Goal: Task Accomplishment & Management: Manage account settings

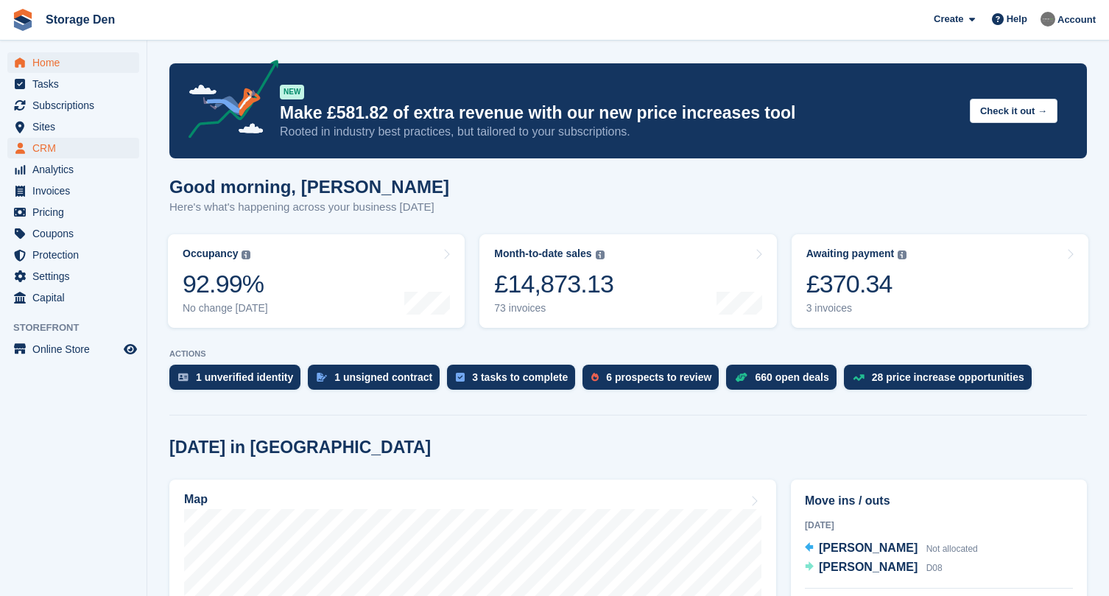
click at [60, 149] on span "CRM" at bounding box center [76, 148] width 88 height 21
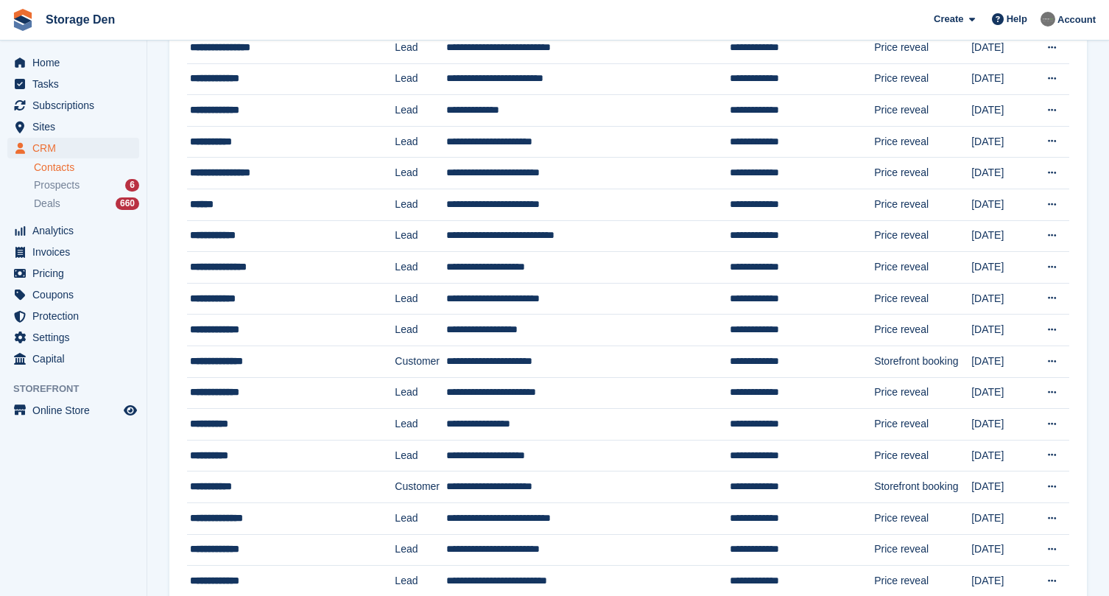
scroll to position [875, 0]
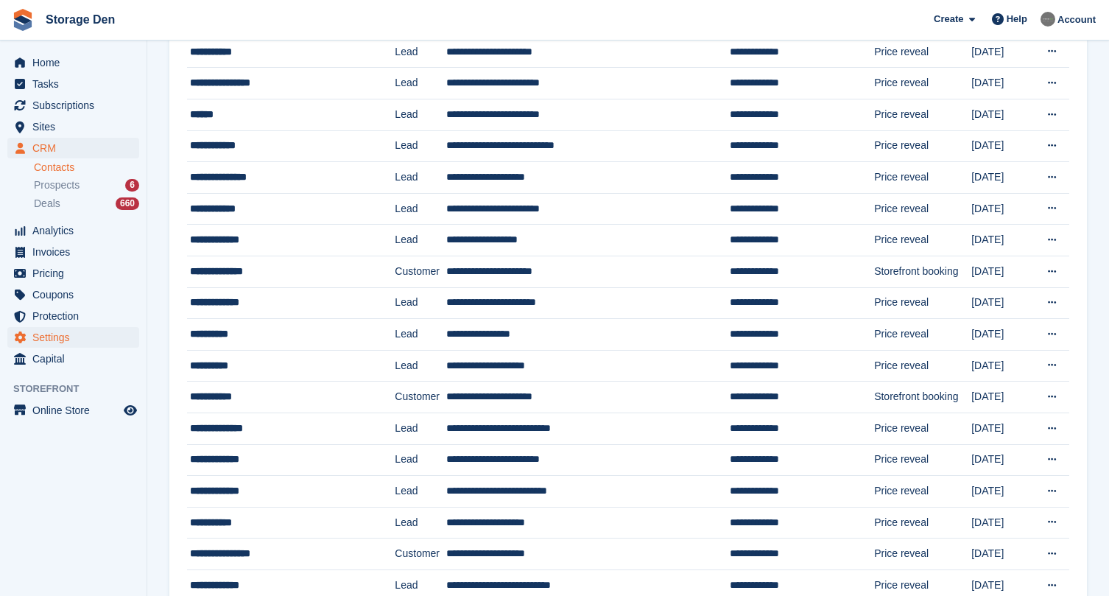
click at [66, 334] on span "Settings" at bounding box center [76, 337] width 88 height 21
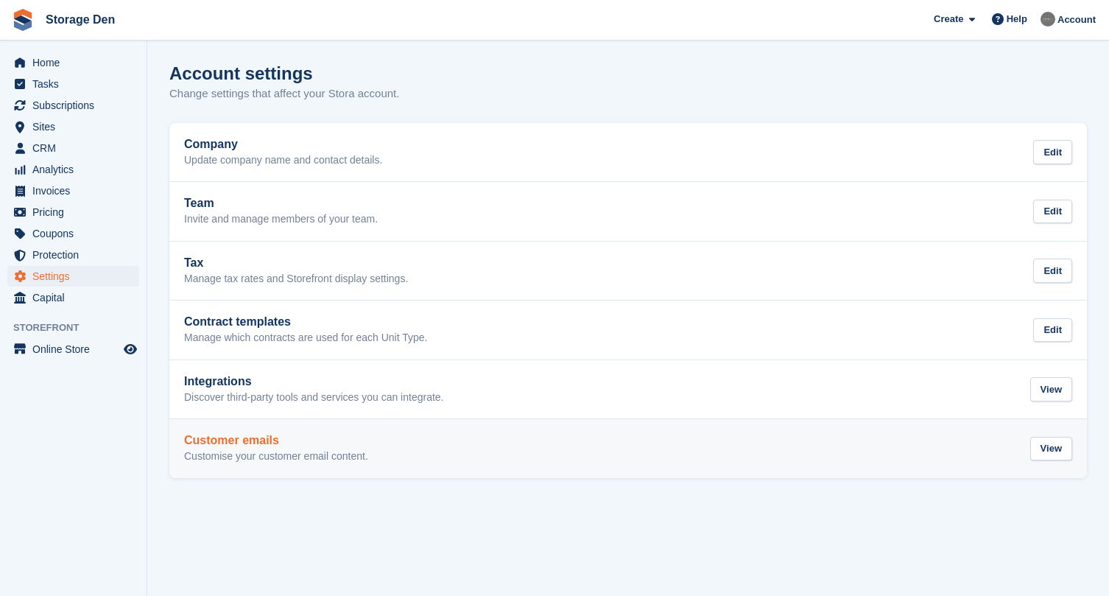
click at [305, 439] on h2 "Customer emails" at bounding box center [276, 440] width 184 height 13
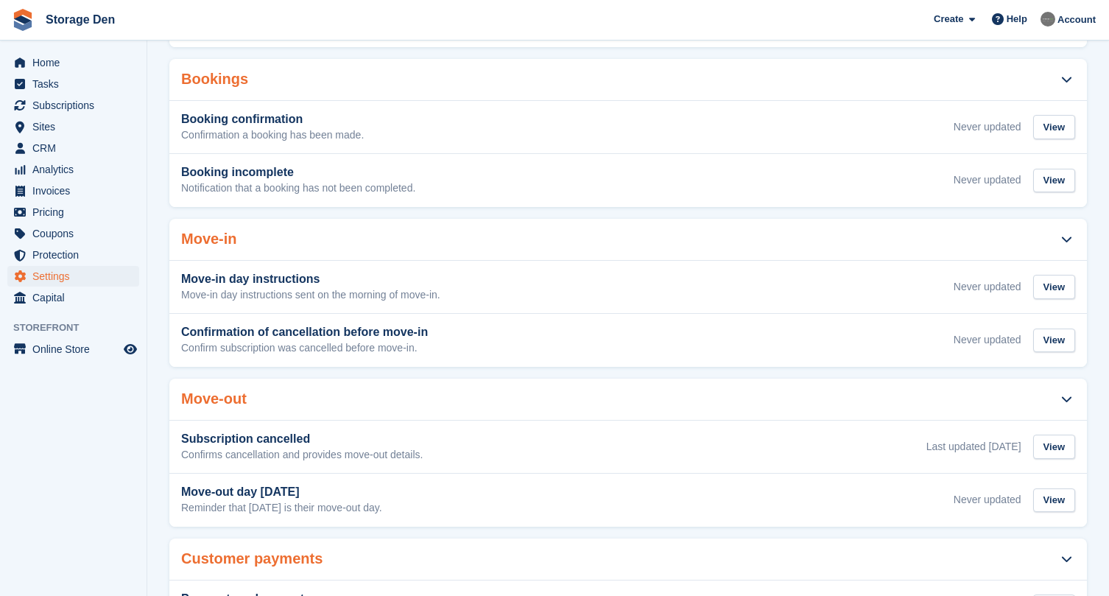
scroll to position [225, 0]
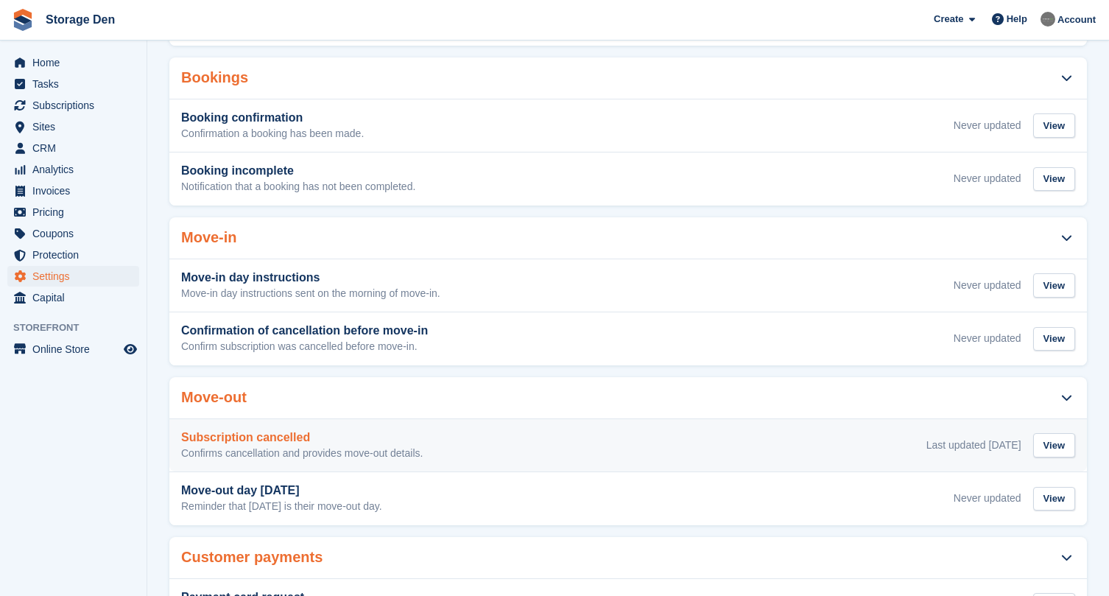
click at [515, 431] on div "Subscription cancelled Confirms cancellation and provides move-out details. Las…" at bounding box center [628, 445] width 894 height 29
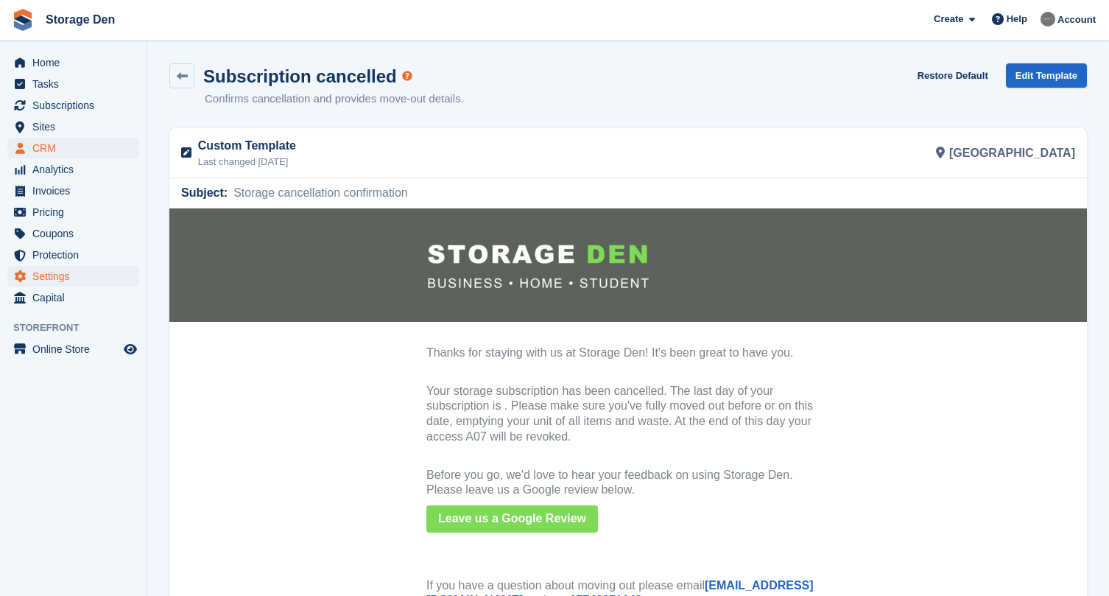
click at [83, 150] on span "CRM" at bounding box center [76, 148] width 88 height 21
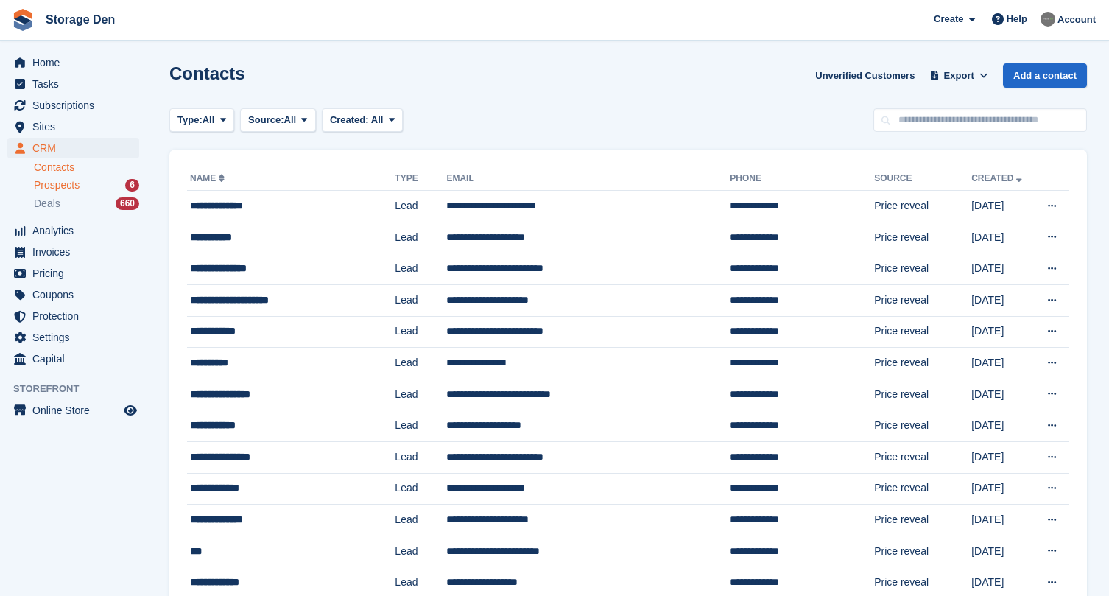
click at [85, 183] on div "Prospects 6" at bounding box center [86, 185] width 105 height 14
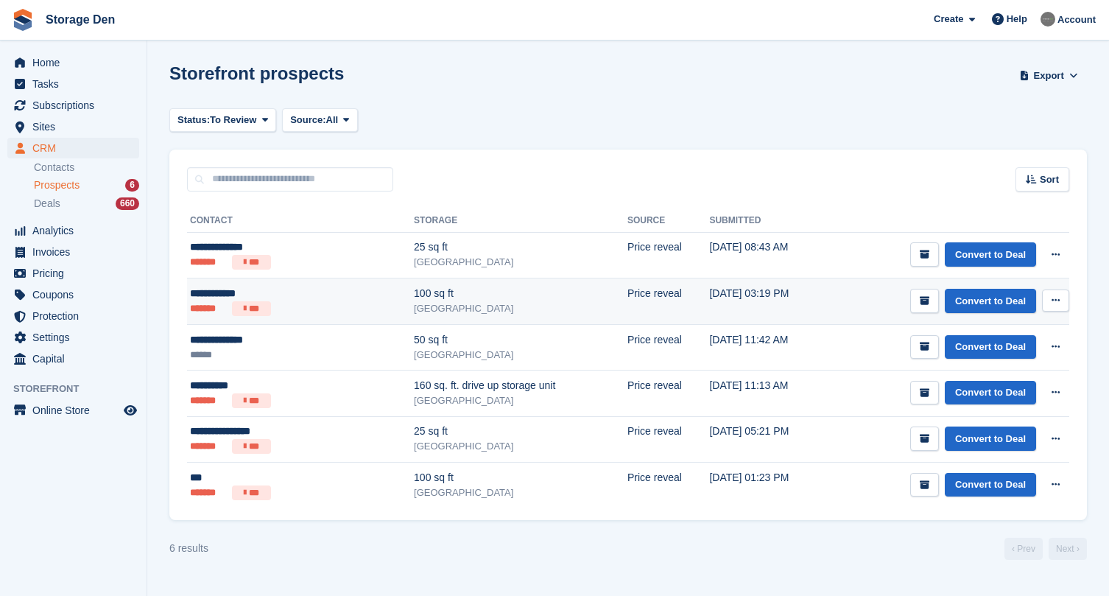
click at [294, 297] on div "**********" at bounding box center [263, 293] width 147 height 15
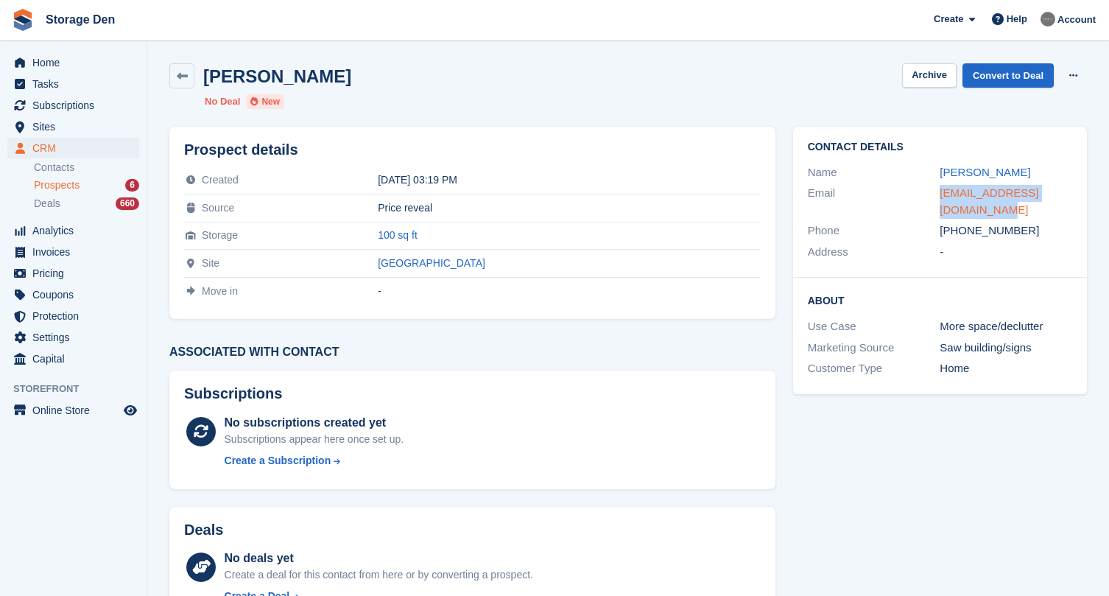
drag, startPoint x: 954, startPoint y: 208, endPoint x: 941, endPoint y: 198, distance: 16.3
click at [941, 198] on div "[EMAIL_ADDRESS][DOMAIN_NAME]" at bounding box center [1005, 201] width 133 height 33
click at [80, 122] on span "Sites" at bounding box center [76, 126] width 88 height 21
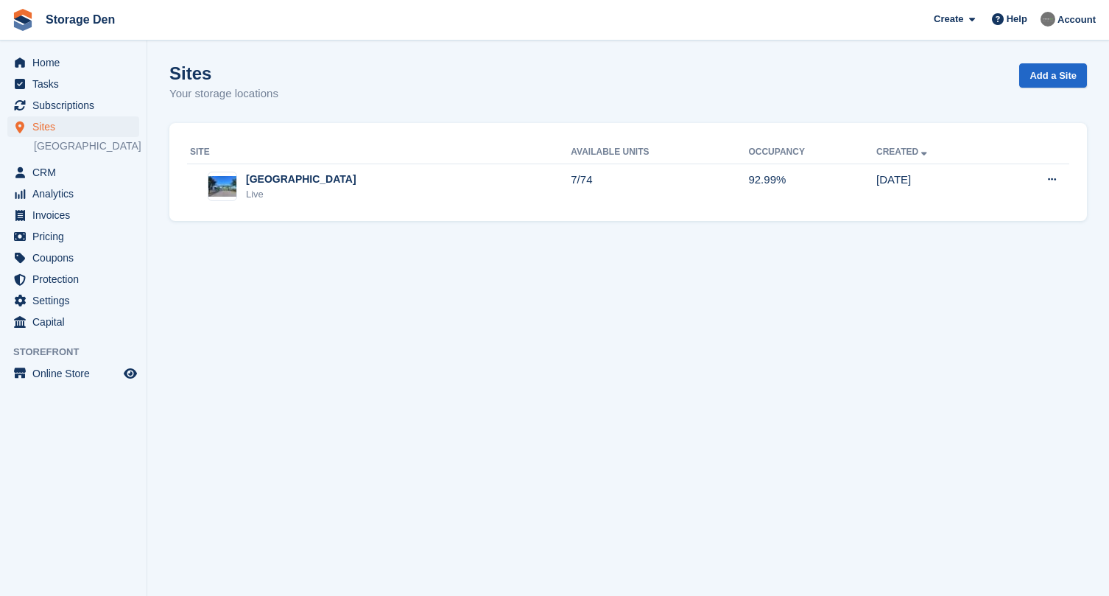
click at [322, 191] on div "Aberdeen Live" at bounding box center [380, 187] width 381 height 30
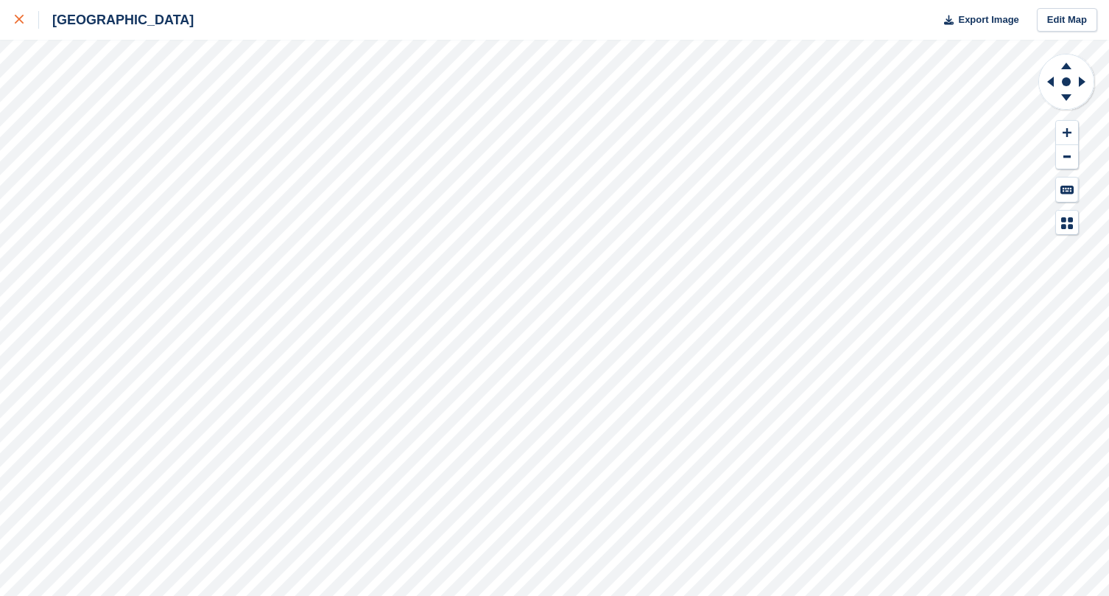
click at [22, 14] on div at bounding box center [27, 20] width 24 height 18
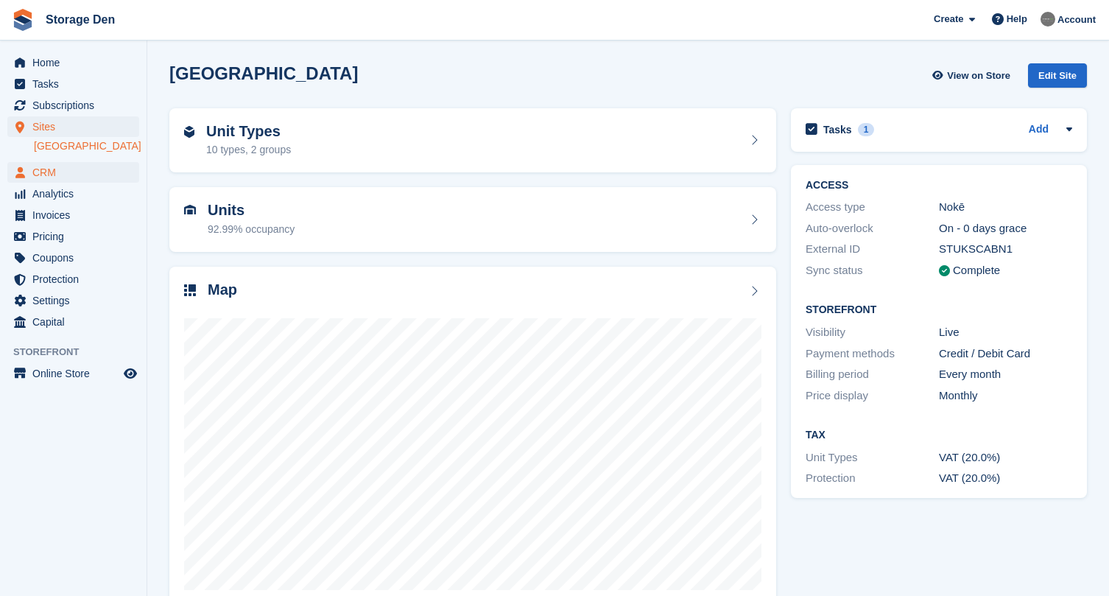
click at [99, 167] on span "CRM" at bounding box center [76, 172] width 88 height 21
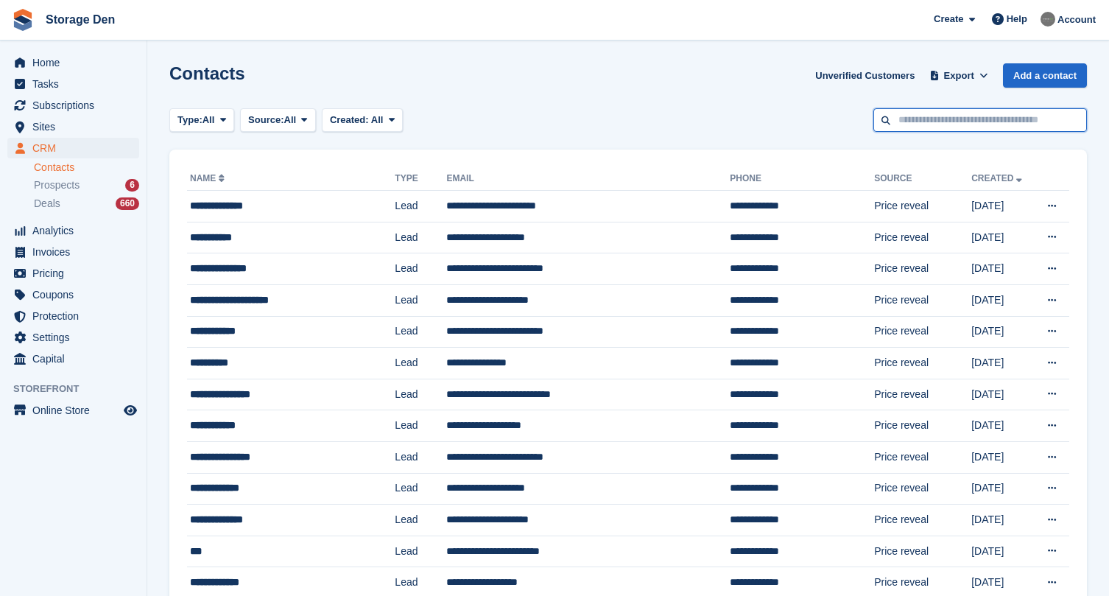
click at [967, 125] on input "text" at bounding box center [979, 120] width 213 height 24
type input "*****"
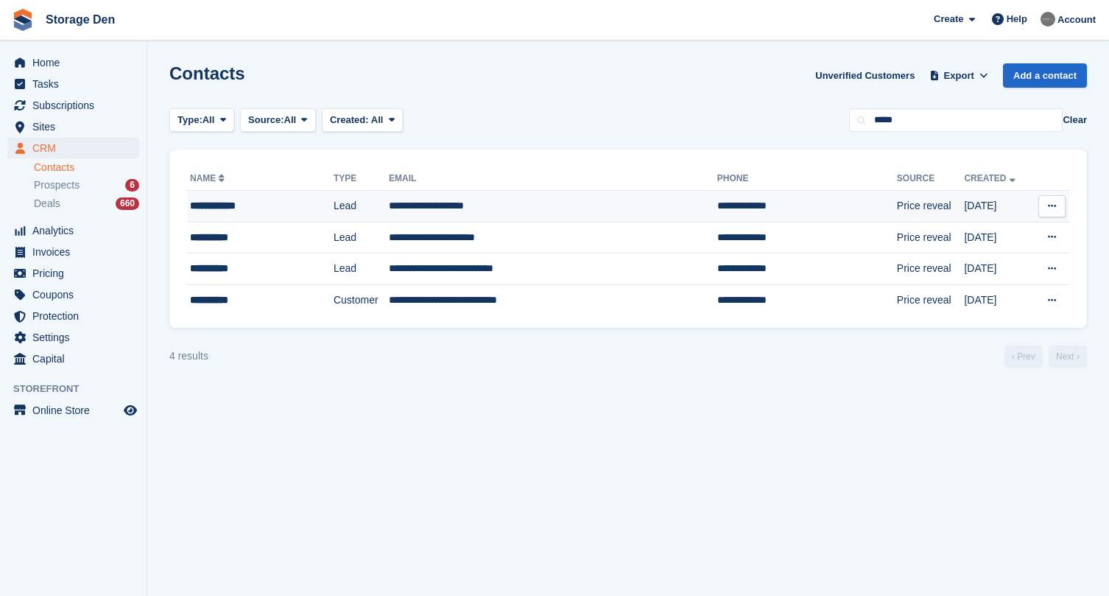
click at [262, 205] on div "**********" at bounding box center [248, 205] width 116 height 15
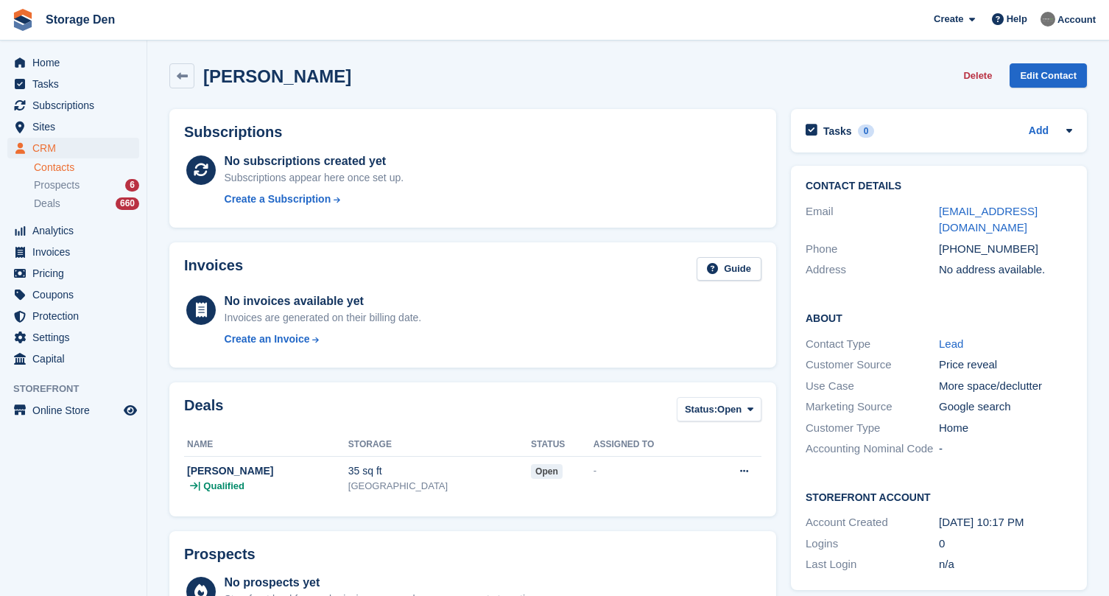
click at [1074, 211] on div "Contact Details Email aaront234@icloud.com Phone +447881373508 Address No addre…" at bounding box center [939, 231] width 296 height 130
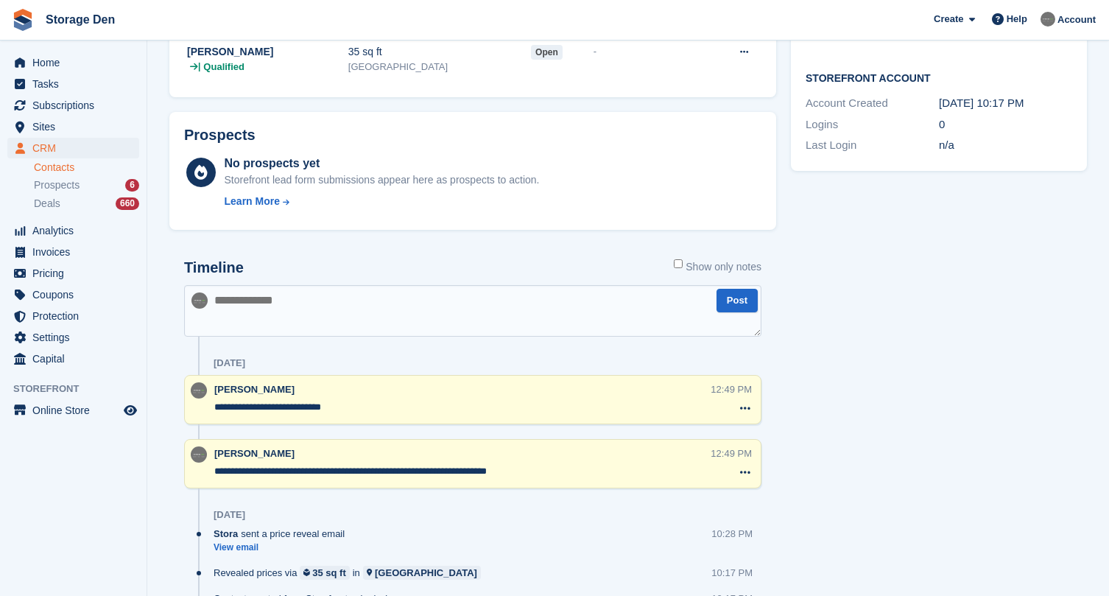
scroll to position [451, 0]
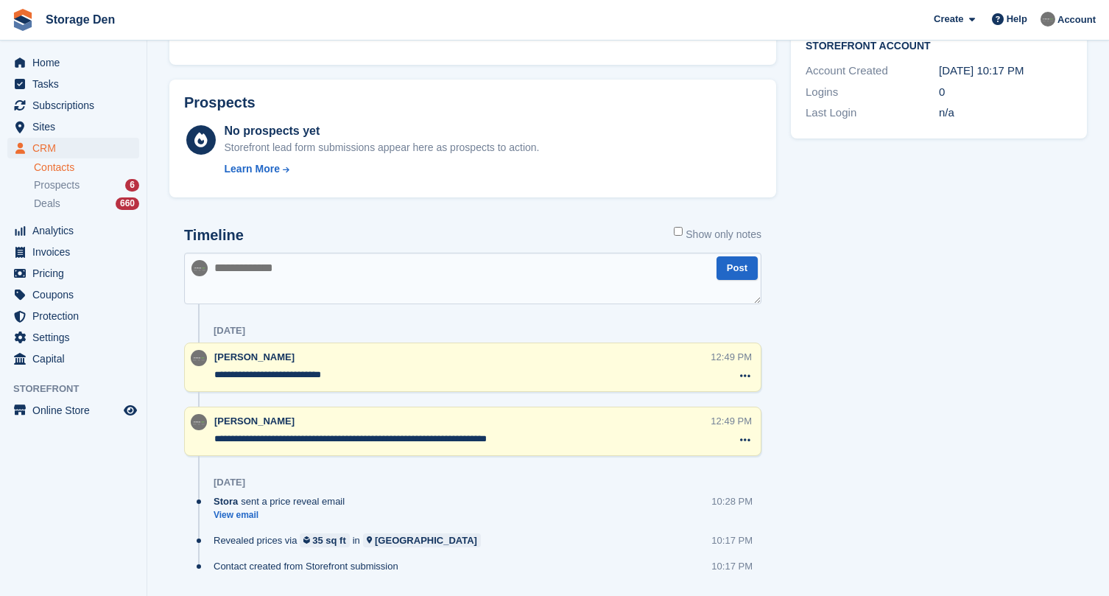
click at [350, 267] on textarea at bounding box center [472, 278] width 577 height 52
type textarea "**********"
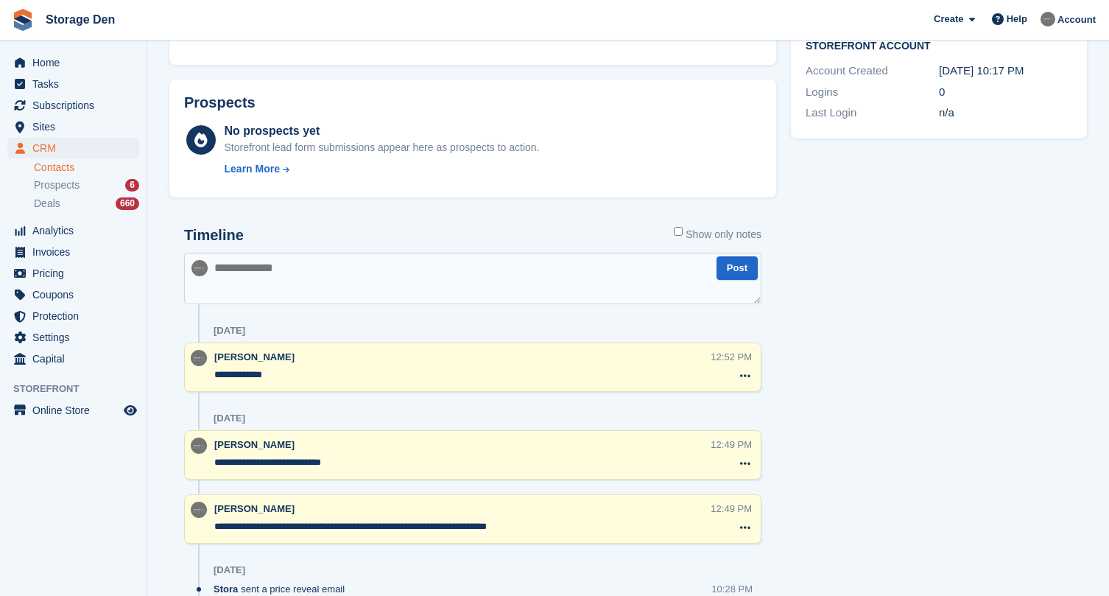
click at [82, 177] on li "Prospects 6" at bounding box center [90, 185] width 113 height 17
click at [72, 182] on span "Prospects" at bounding box center [57, 185] width 46 height 14
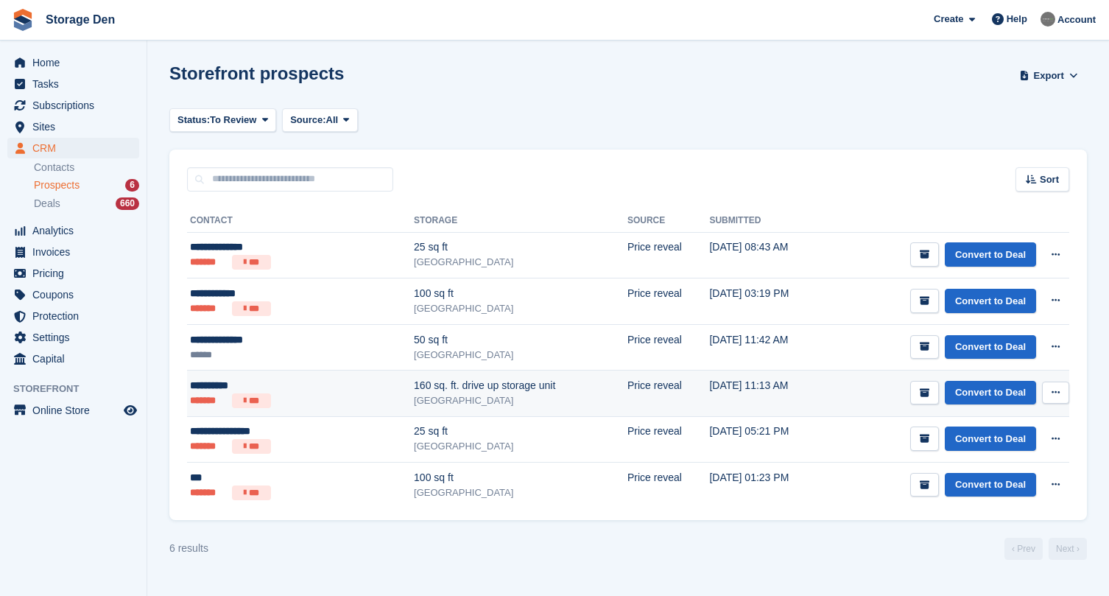
click at [295, 397] on ul "******* ***" at bounding box center [263, 400] width 147 height 15
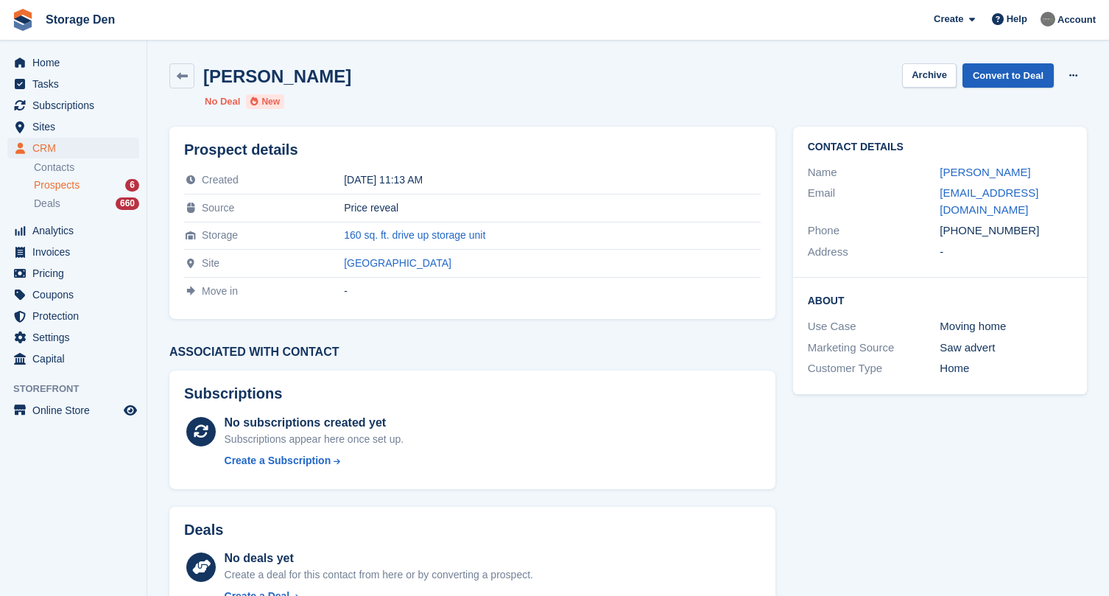
click at [1028, 67] on link "Convert to Deal" at bounding box center [1007, 75] width 91 height 24
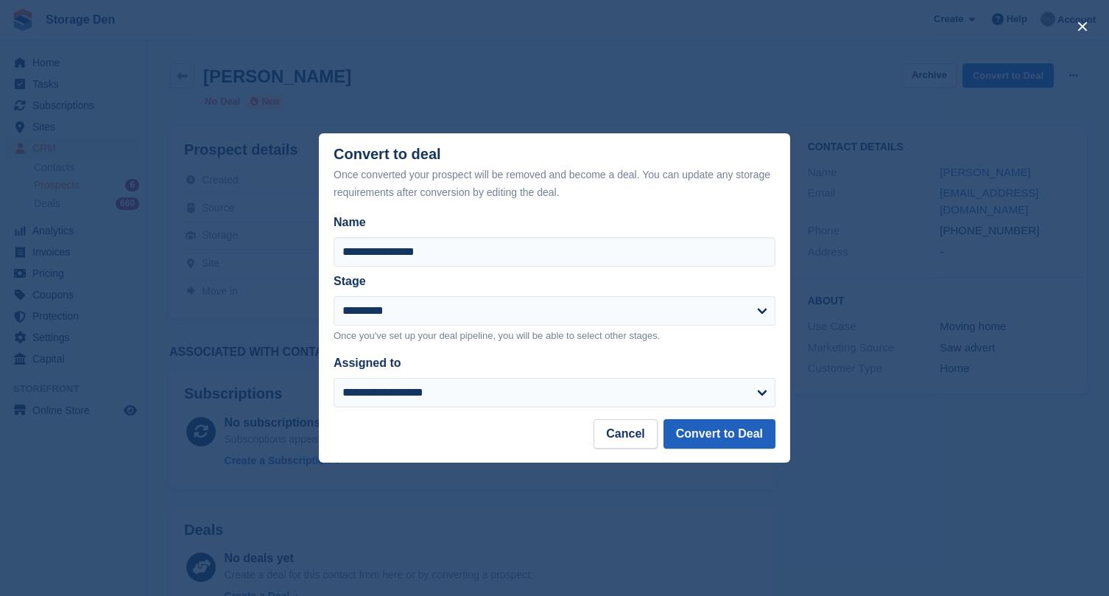
click at [719, 429] on button "Convert to Deal" at bounding box center [719, 433] width 112 height 29
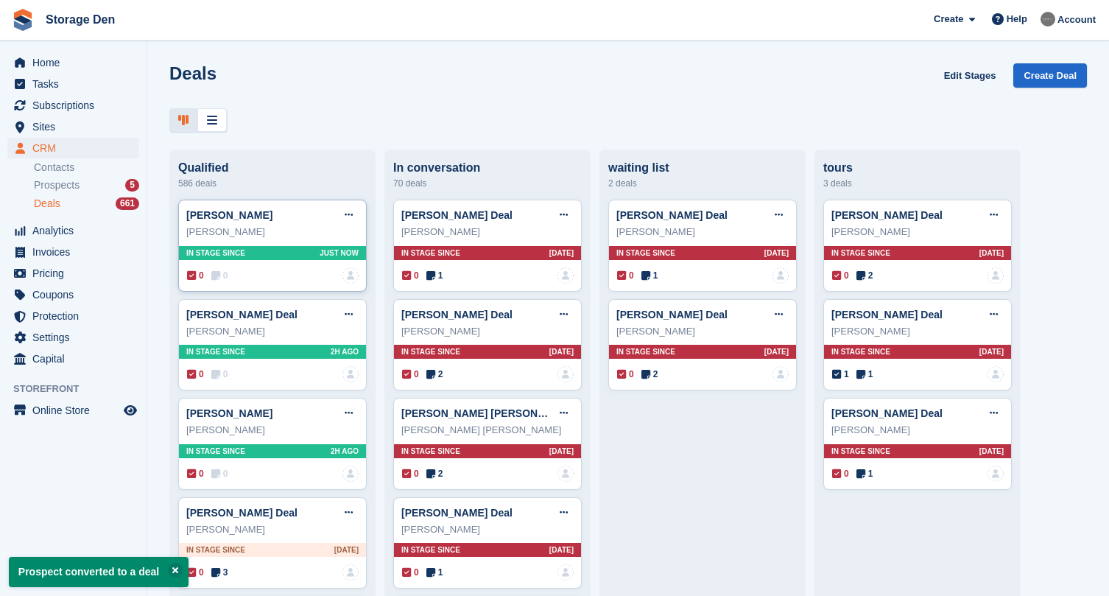
click at [231, 278] on div "0 0 No one is assigned to this deal" at bounding box center [273, 275] width 172 height 16
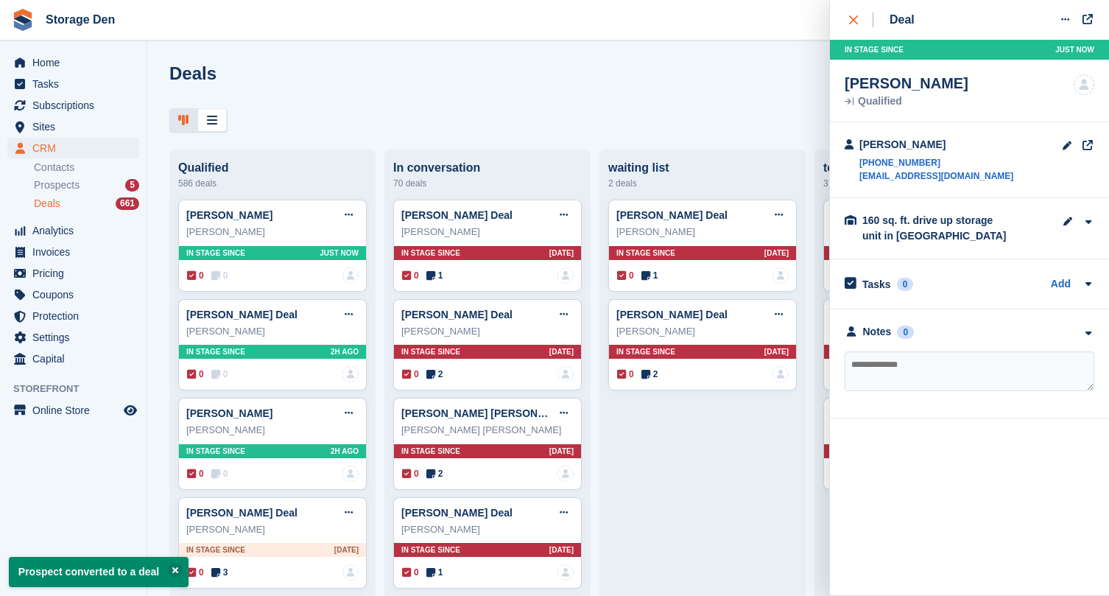
click at [852, 21] on icon "close" at bounding box center [853, 19] width 9 height 9
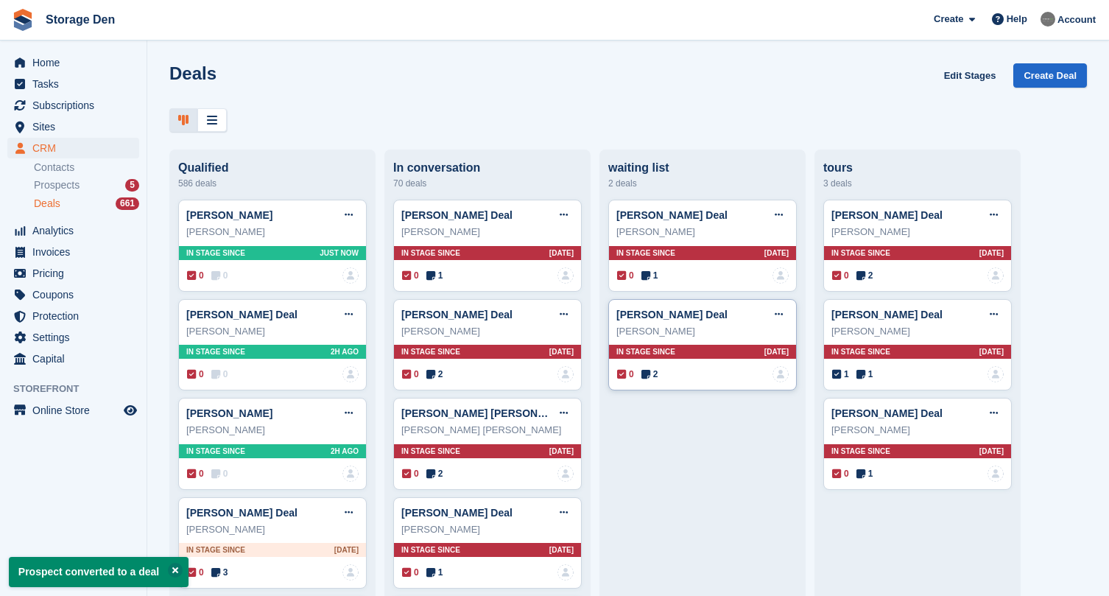
click at [654, 372] on span "2" at bounding box center [649, 373] width 17 height 13
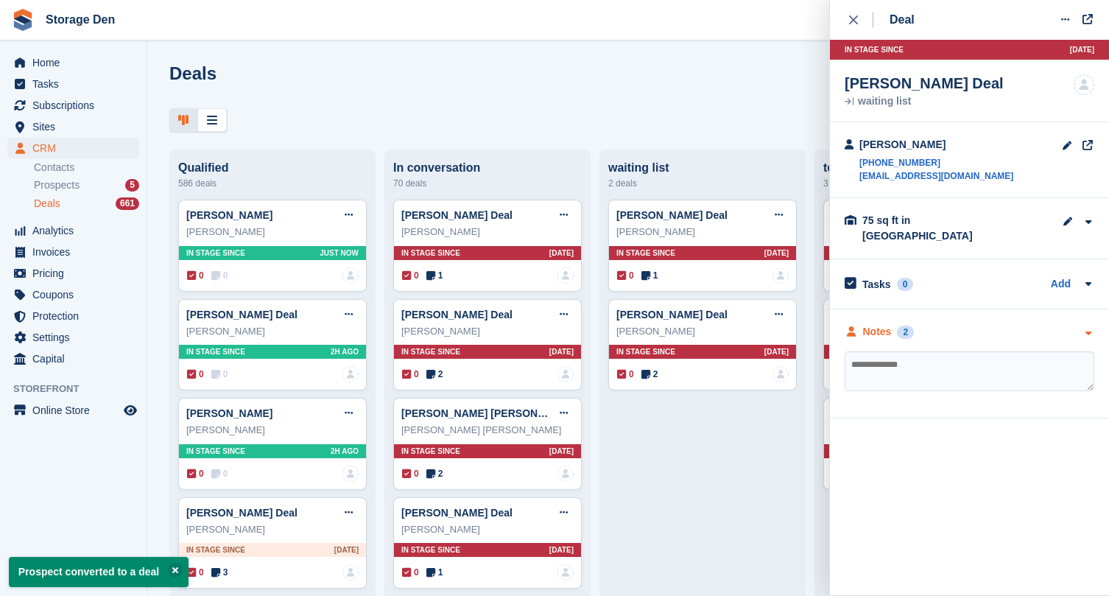
click at [858, 324] on div "Notes 2" at bounding box center [878, 331] width 69 height 15
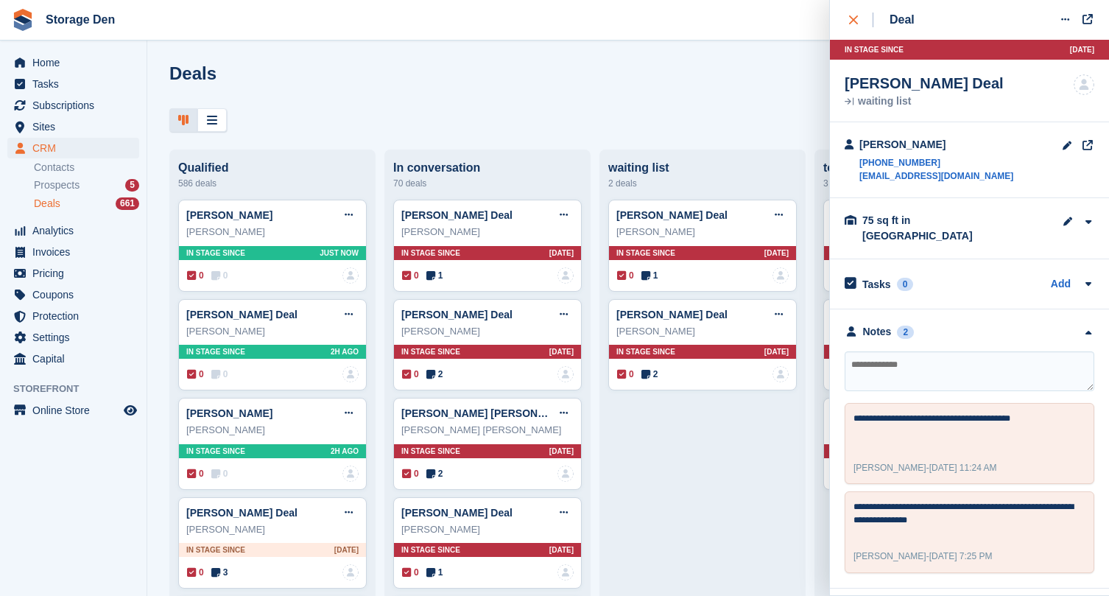
click at [858, 20] on div "close" at bounding box center [861, 20] width 24 height 15
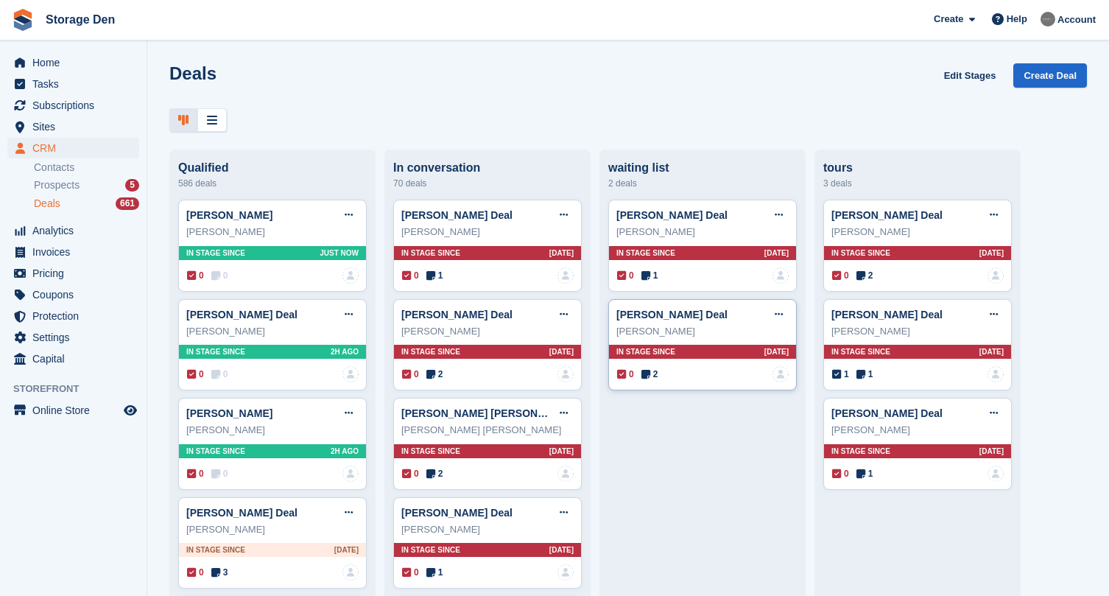
click at [654, 374] on span "2" at bounding box center [649, 373] width 17 height 13
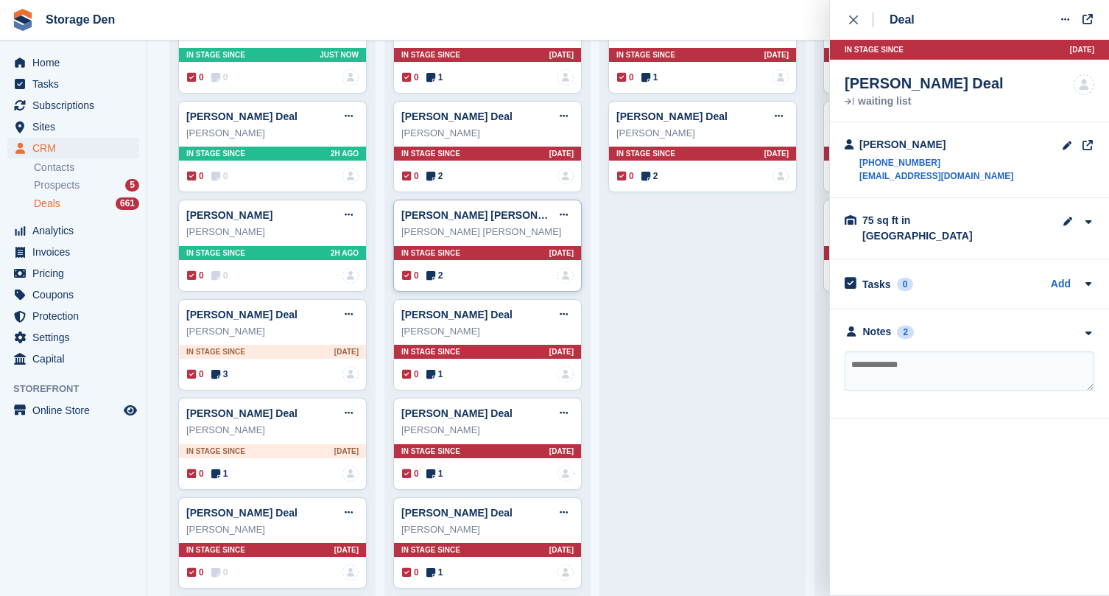
click at [434, 268] on div "0 2 No one is assigned to this deal" at bounding box center [488, 275] width 172 height 16
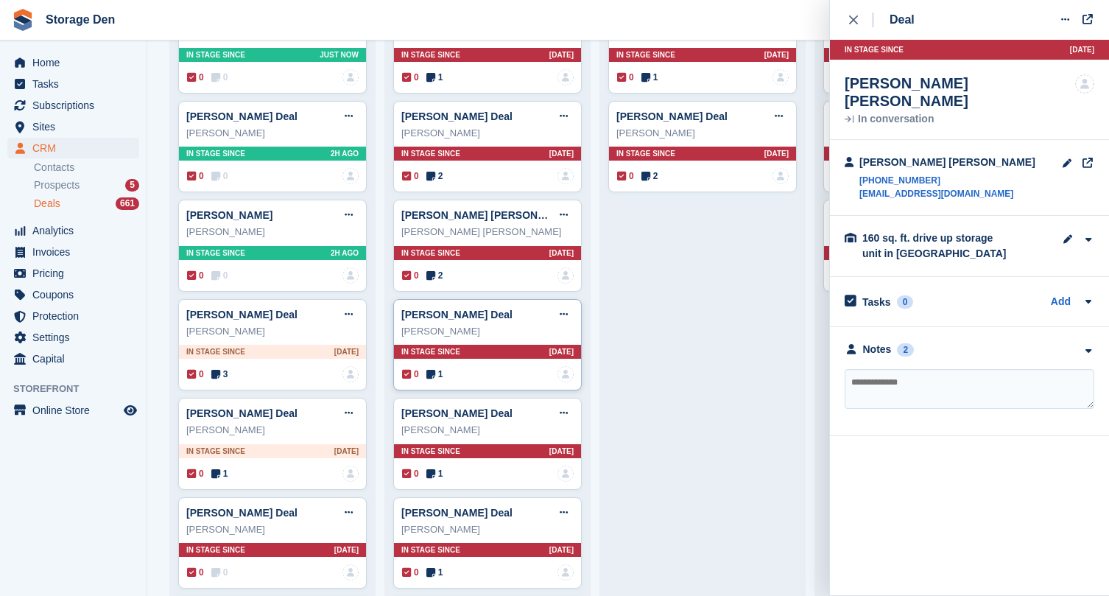
click at [433, 375] on icon at bounding box center [430, 374] width 9 height 10
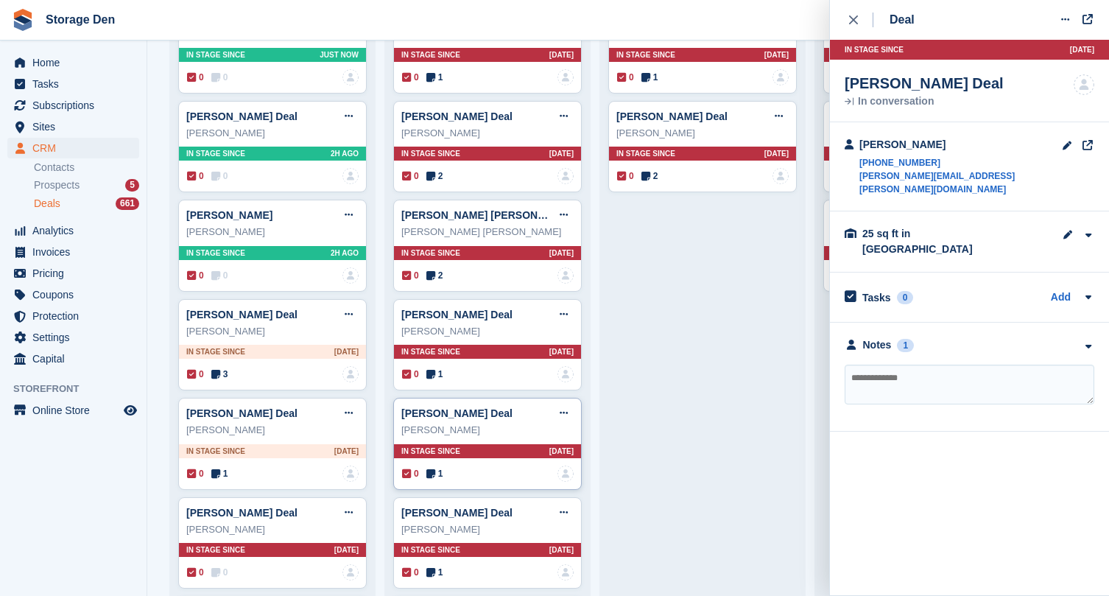
scroll to position [366, 0]
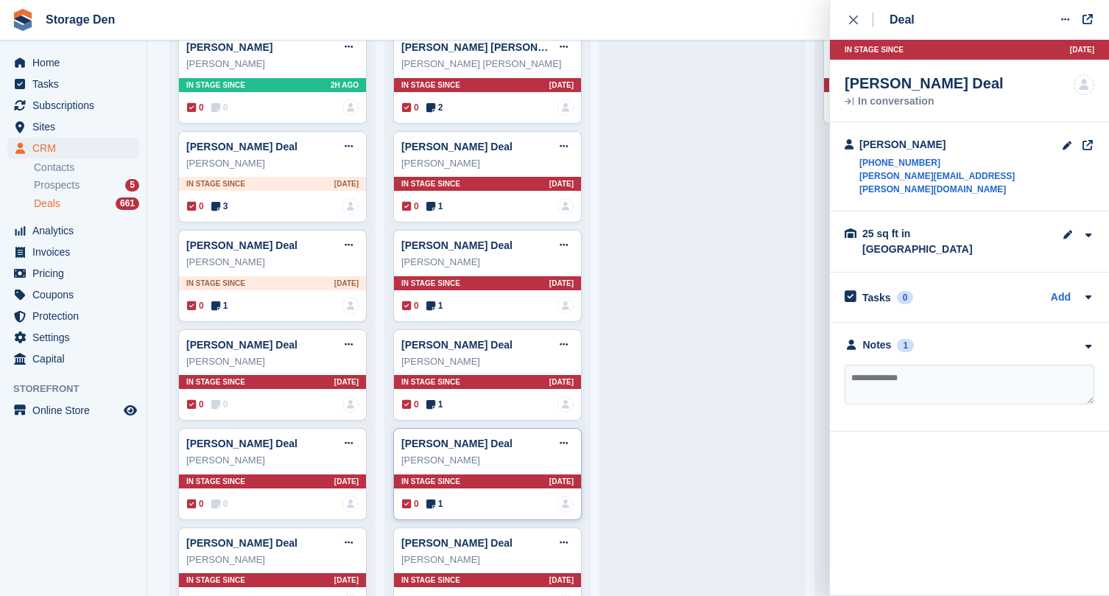
click at [433, 503] on icon at bounding box center [430, 503] width 9 height 10
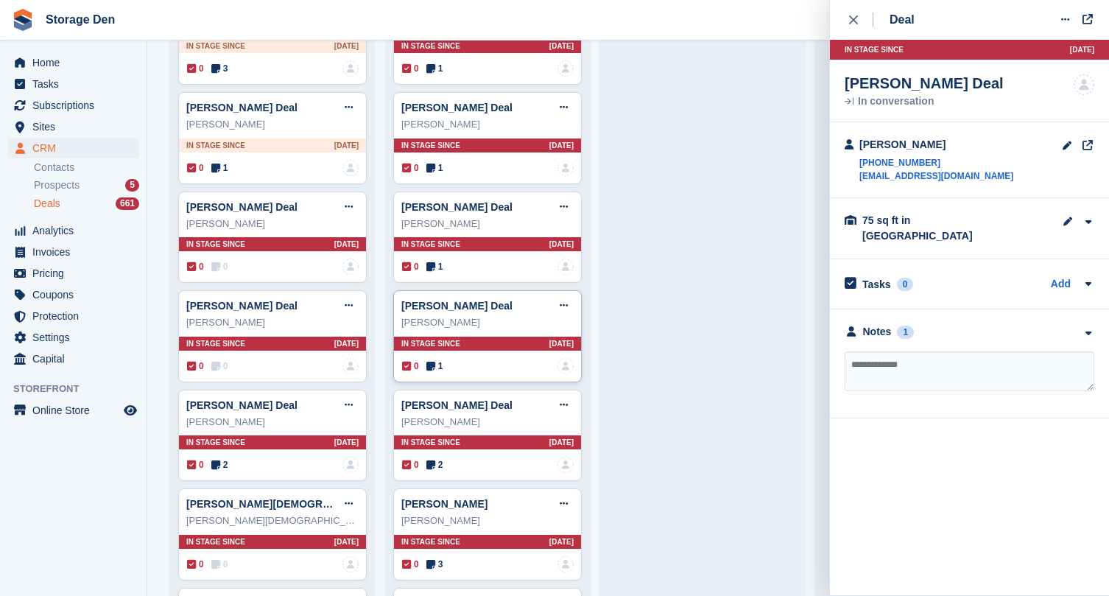
scroll to position [523, 0]
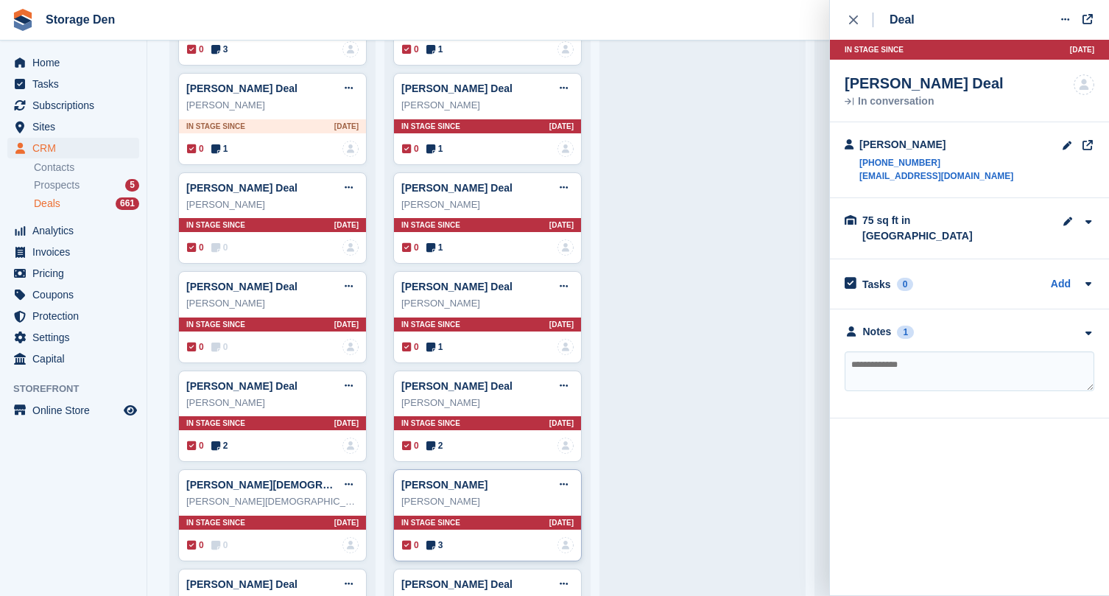
click at [431, 541] on icon at bounding box center [430, 545] width 9 height 10
click at [216, 440] on icon at bounding box center [215, 445] width 9 height 10
click at [345, 381] on icon at bounding box center [349, 386] width 8 height 10
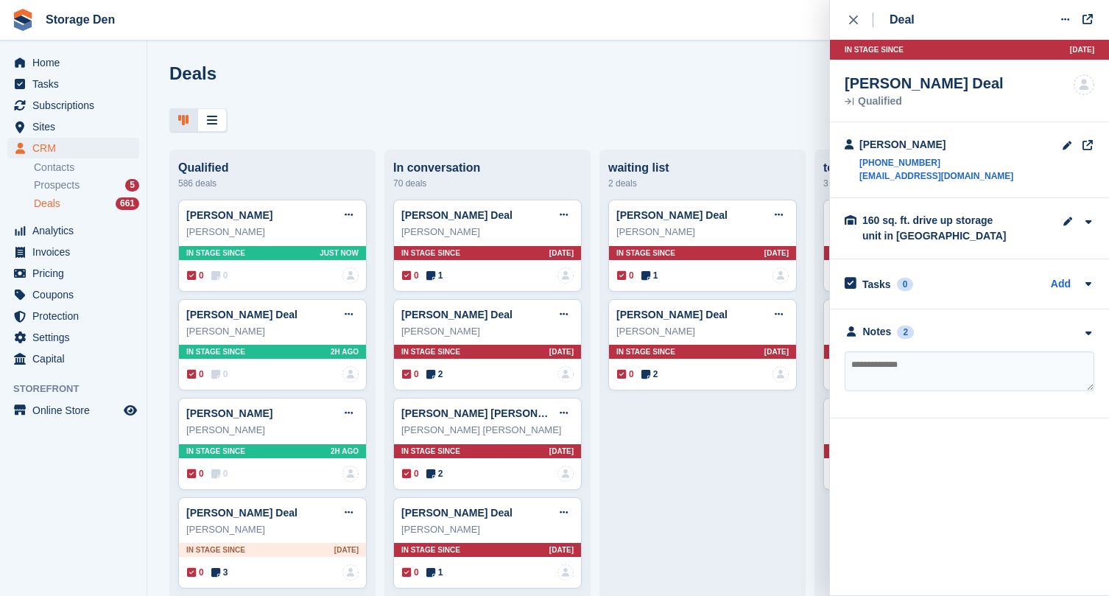
scroll to position [-1, 0]
click at [216, 105] on div "Deals Edit Stages Create Deal" at bounding box center [627, 97] width 961 height 68
click at [208, 113] on div at bounding box center [211, 120] width 29 height 24
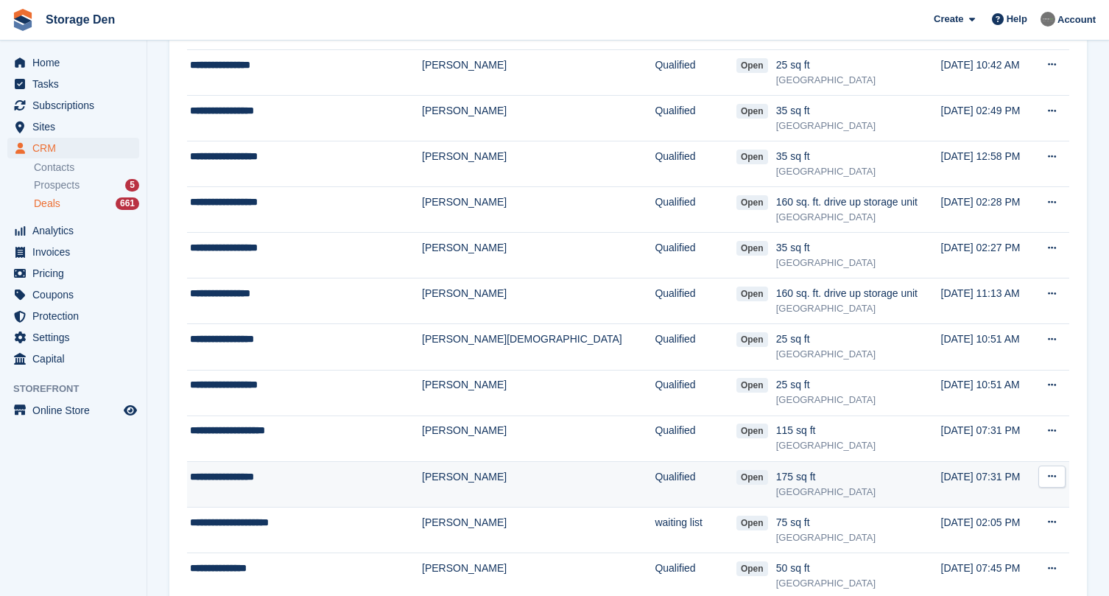
scroll to position [487, 0]
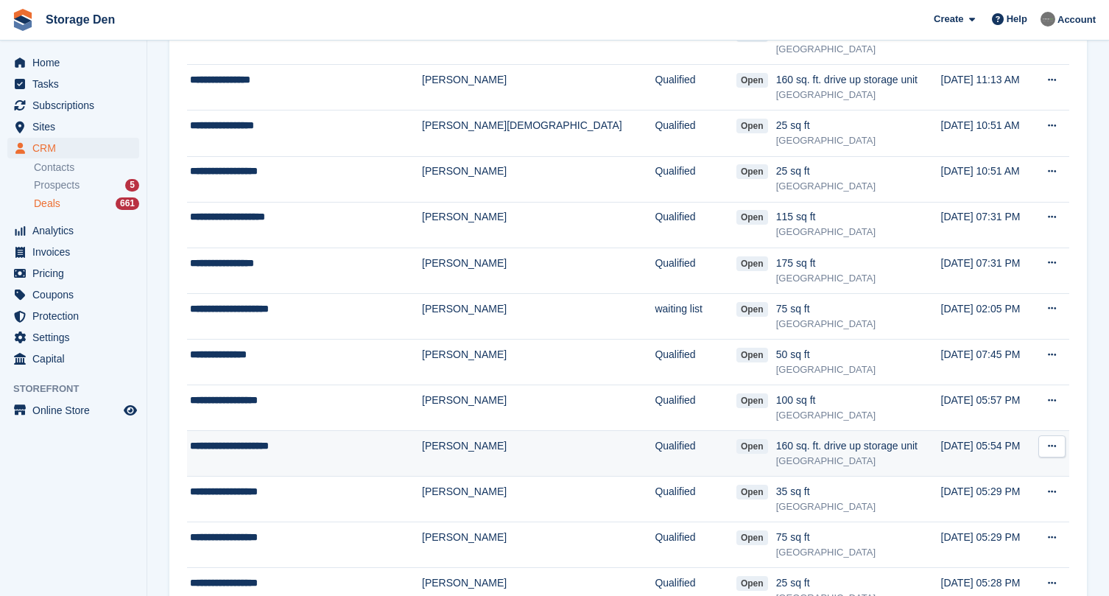
click at [334, 440] on div "**********" at bounding box center [289, 445] width 199 height 15
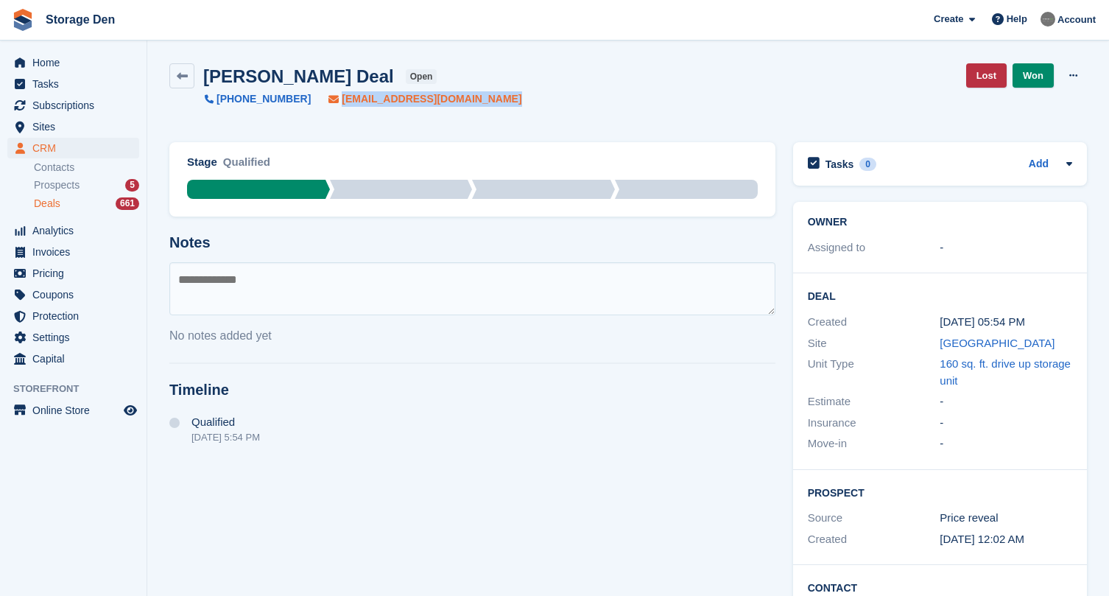
drag, startPoint x: 503, startPoint y: 101, endPoint x: 336, endPoint y: 100, distance: 167.1
click at [336, 100] on div "[PERSON_NAME] Deal open [PHONE_NUMBER] [EMAIL_ADDRESS][DOMAIN_NAME] Lost Won Ed…" at bounding box center [627, 84] width 917 height 43
click at [388, 271] on textarea at bounding box center [472, 288] width 606 height 53
click at [191, 80] on link at bounding box center [181, 75] width 25 height 25
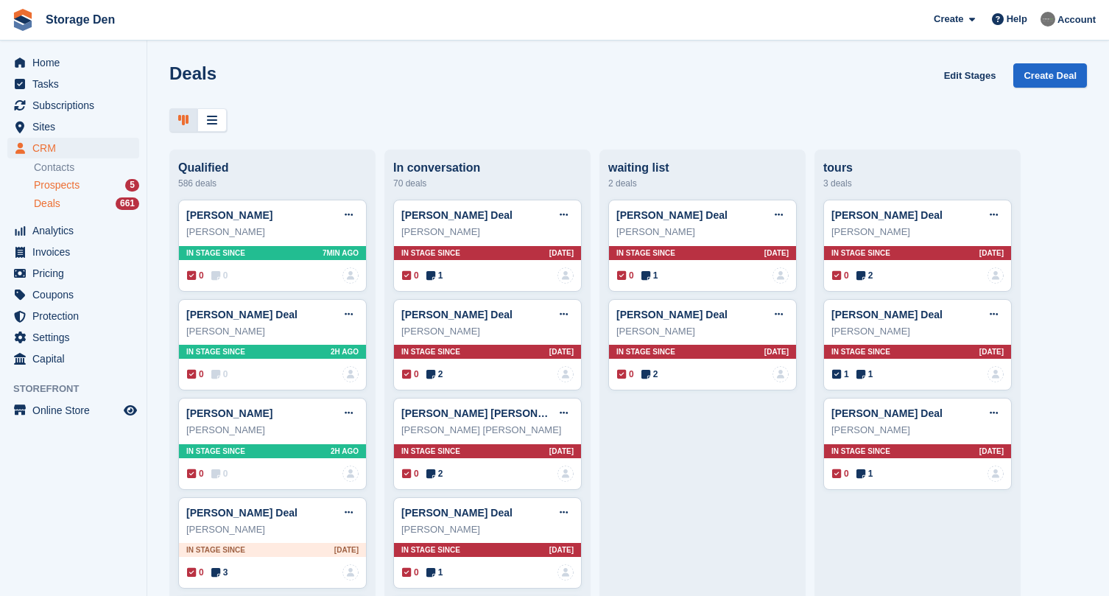
click at [87, 186] on div "Prospects 5" at bounding box center [86, 185] width 105 height 14
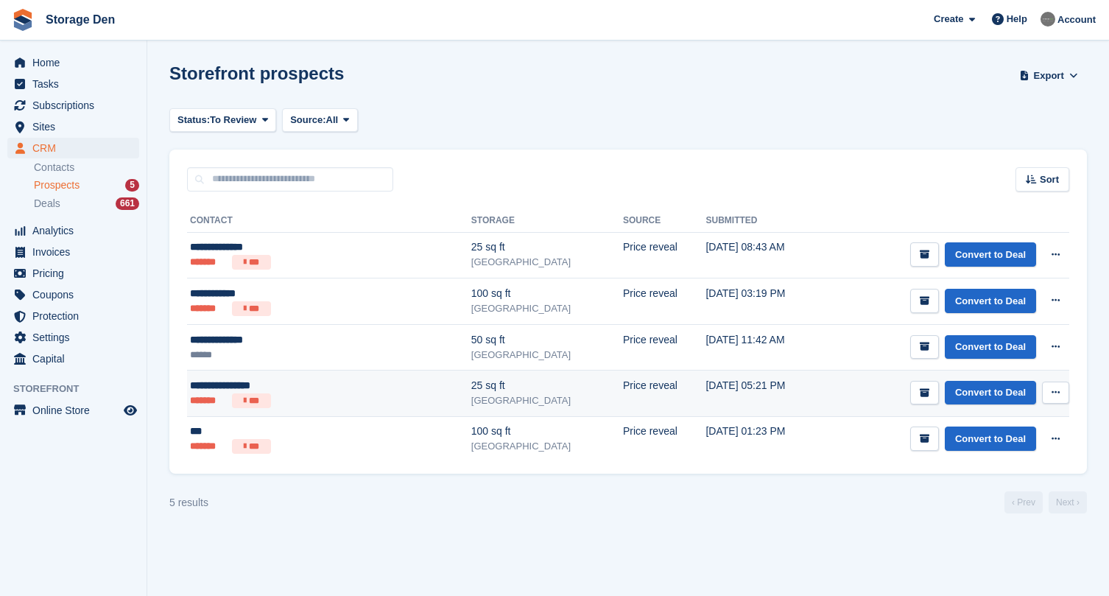
click at [325, 384] on div "**********" at bounding box center [281, 385] width 183 height 15
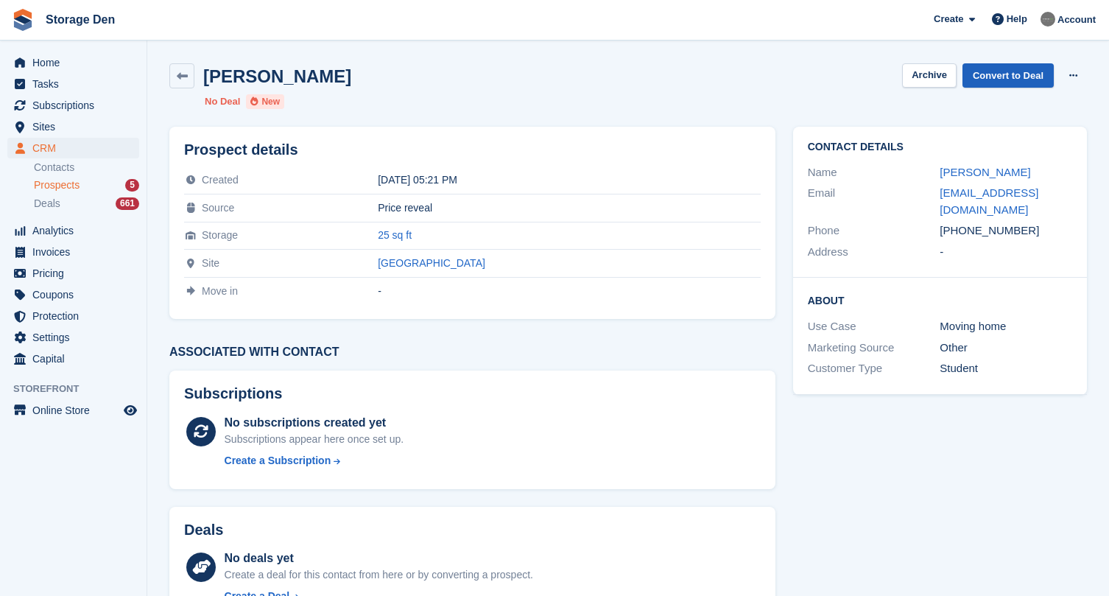
click at [1029, 76] on link "Convert to Deal" at bounding box center [1007, 75] width 91 height 24
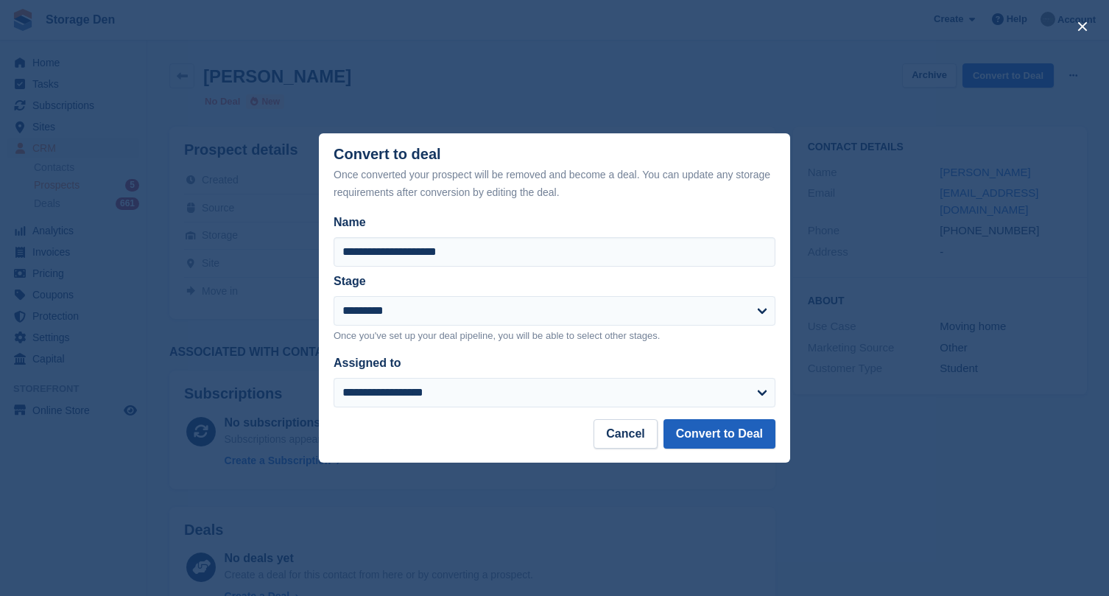
click at [692, 433] on button "Convert to Deal" at bounding box center [719, 433] width 112 height 29
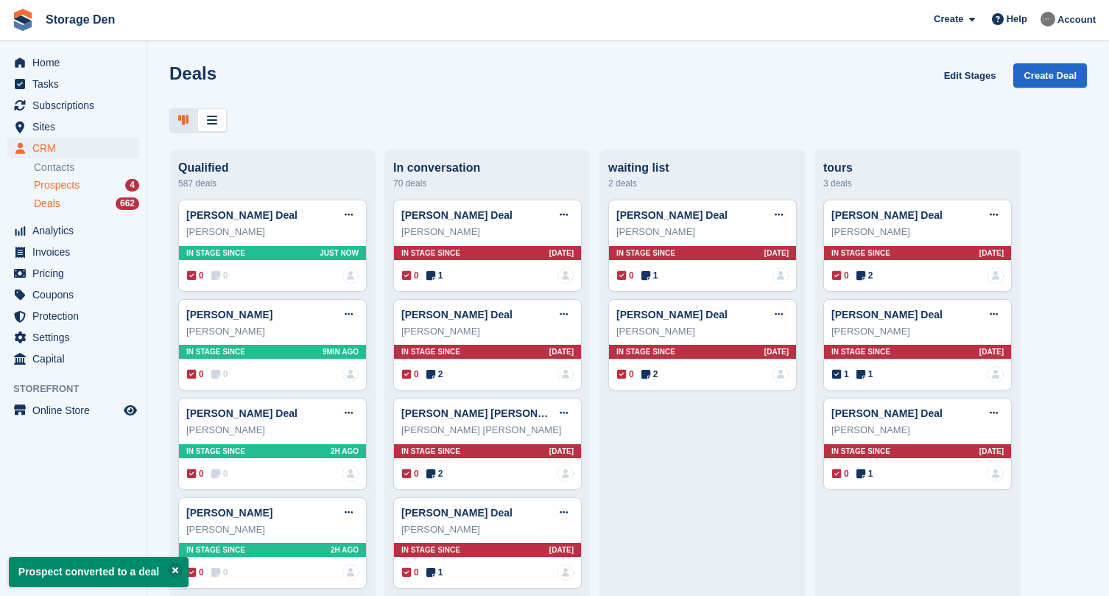
click at [46, 180] on span "Prospects" at bounding box center [57, 185] width 46 height 14
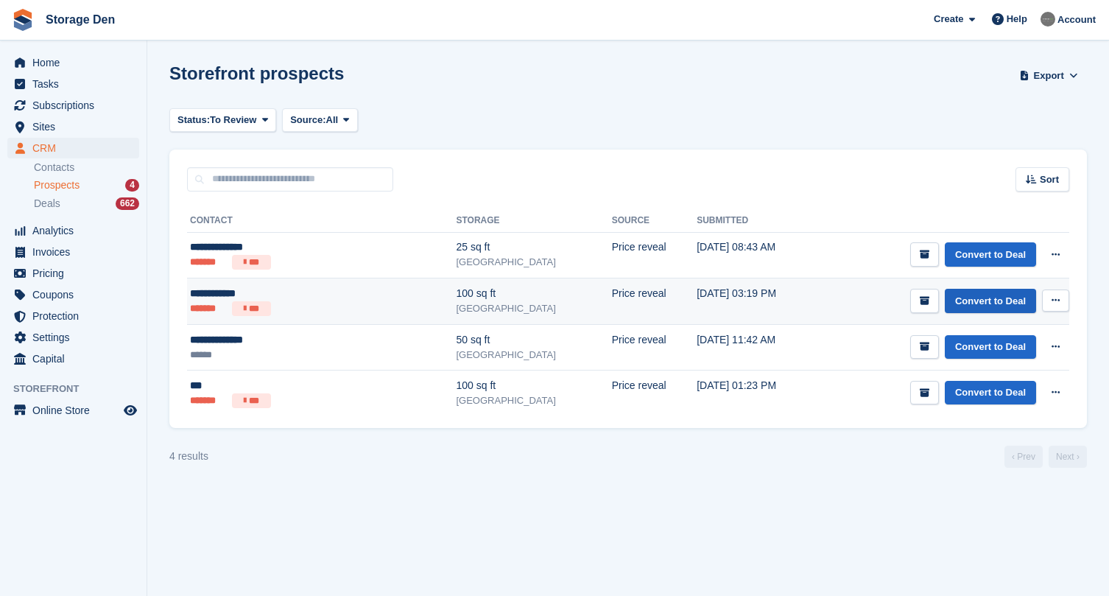
click at [1011, 299] on link "Convert to Deal" at bounding box center [989, 301] width 91 height 24
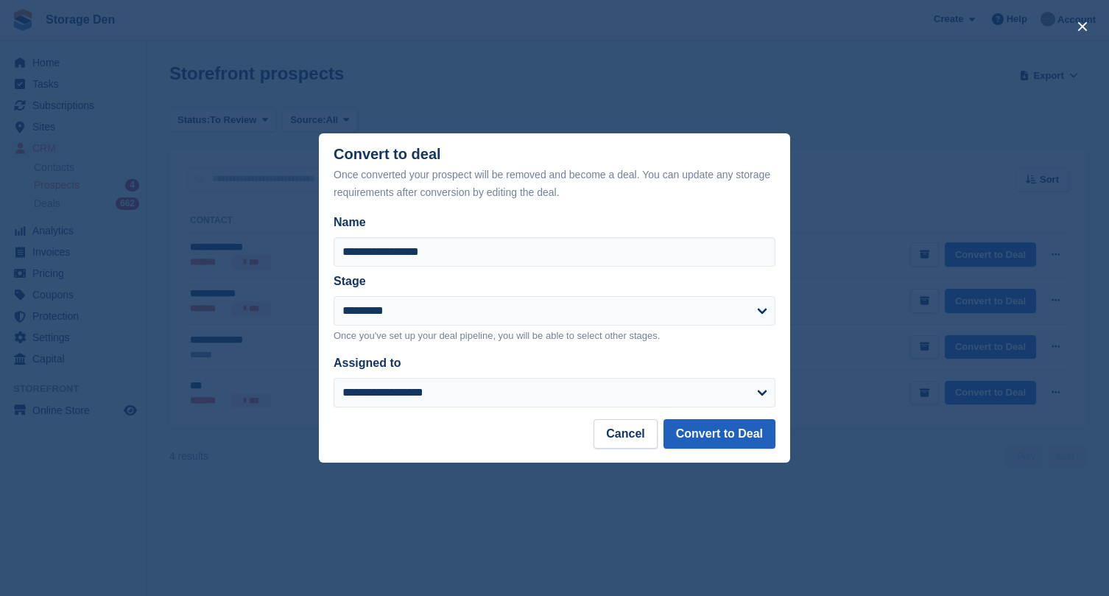
click at [742, 431] on button "Convert to Deal" at bounding box center [719, 433] width 112 height 29
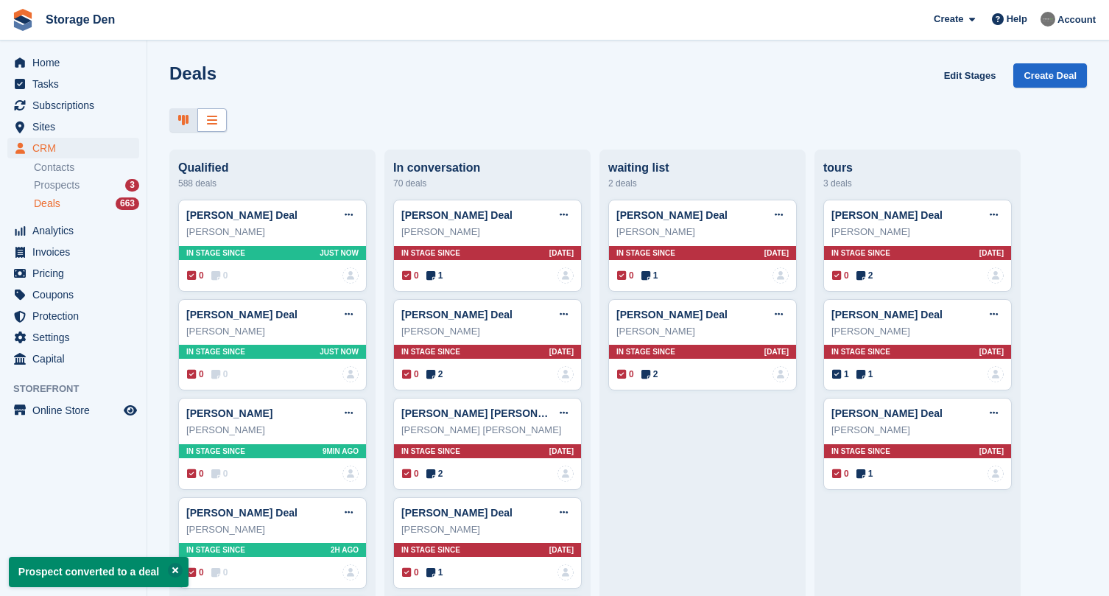
click at [214, 114] on icon at bounding box center [212, 120] width 10 height 12
click at [218, 124] on div at bounding box center [211, 120] width 29 height 24
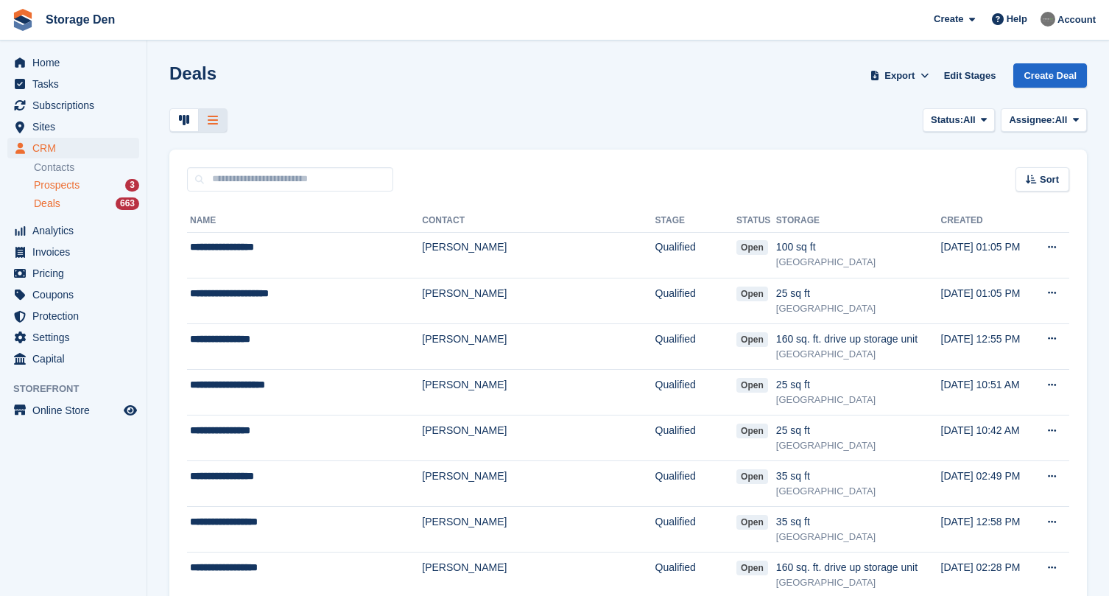
click at [63, 180] on span "Prospects" at bounding box center [57, 185] width 46 height 14
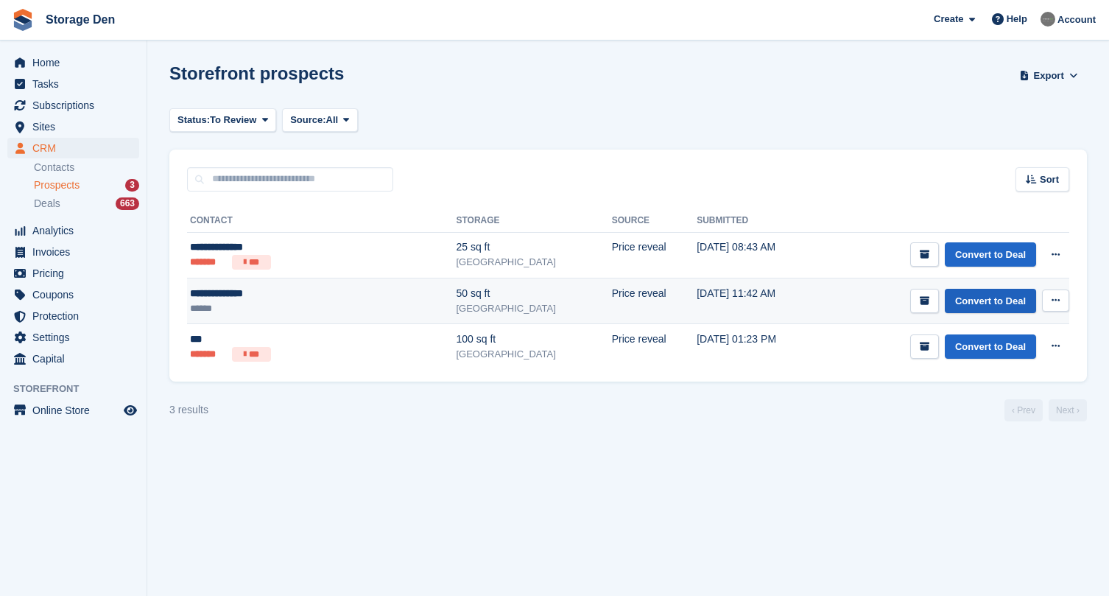
click at [969, 300] on link "Convert to Deal" at bounding box center [989, 301] width 91 height 24
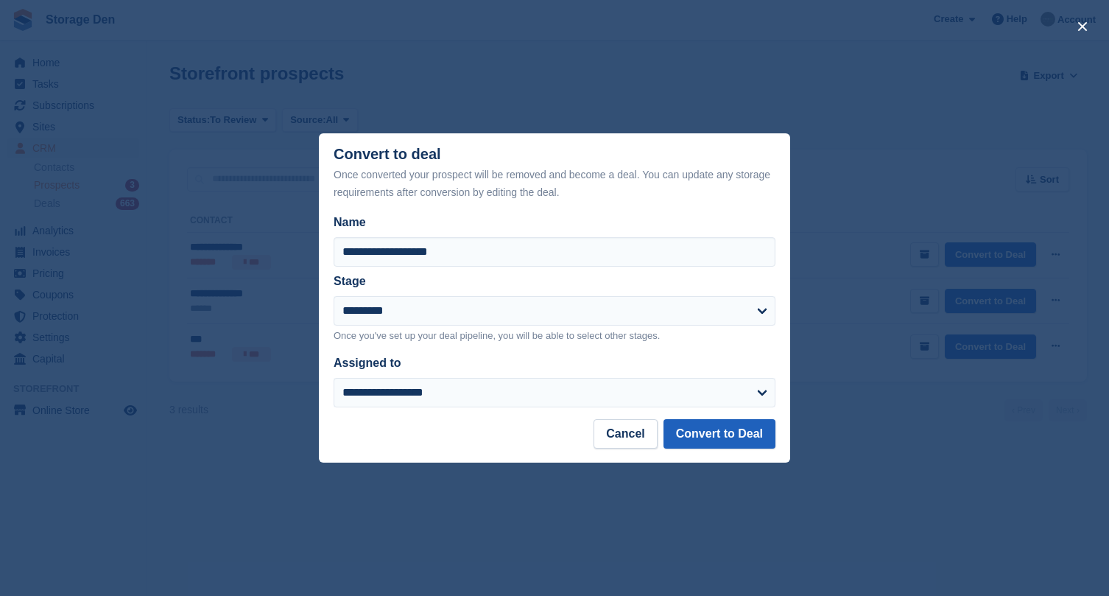
click at [712, 425] on button "Convert to Deal" at bounding box center [719, 433] width 112 height 29
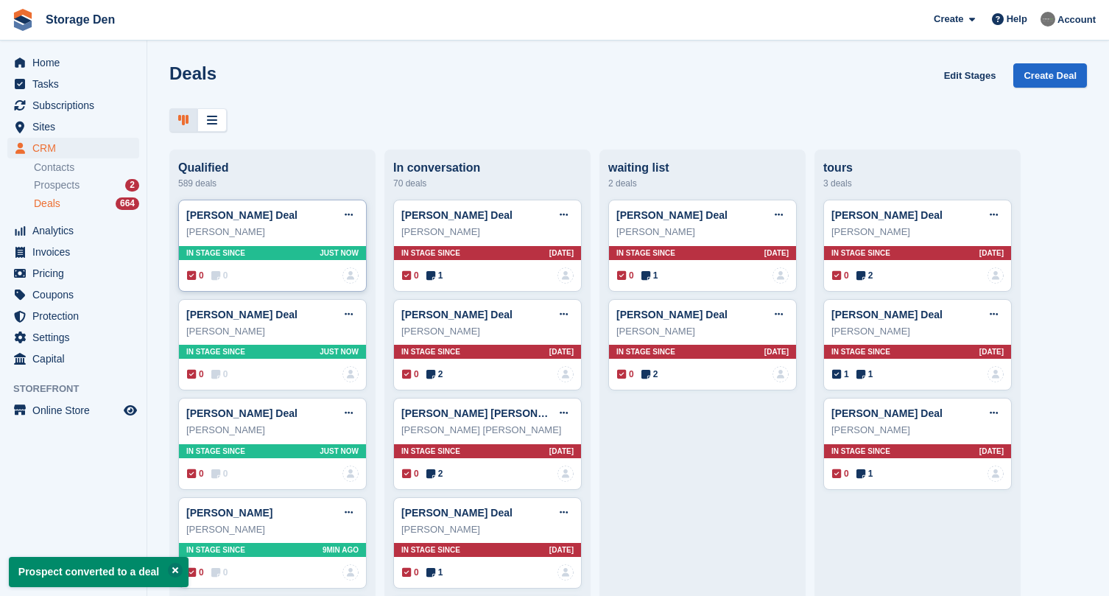
click at [222, 277] on span "0" at bounding box center [219, 275] width 17 height 13
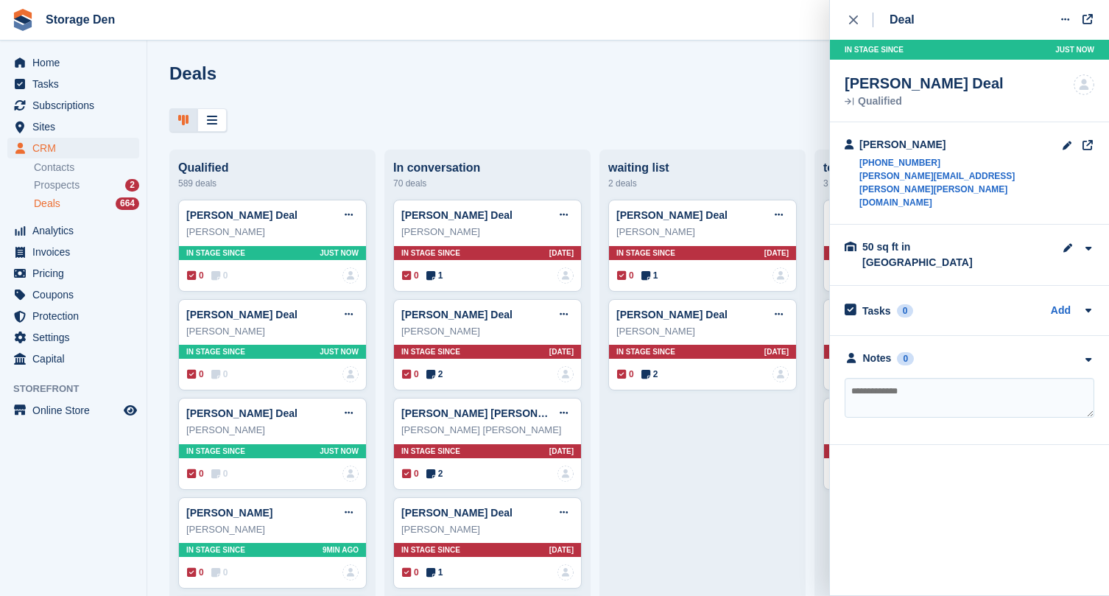
click at [904, 378] on textarea at bounding box center [969, 398] width 250 height 40
type textarea "**********"
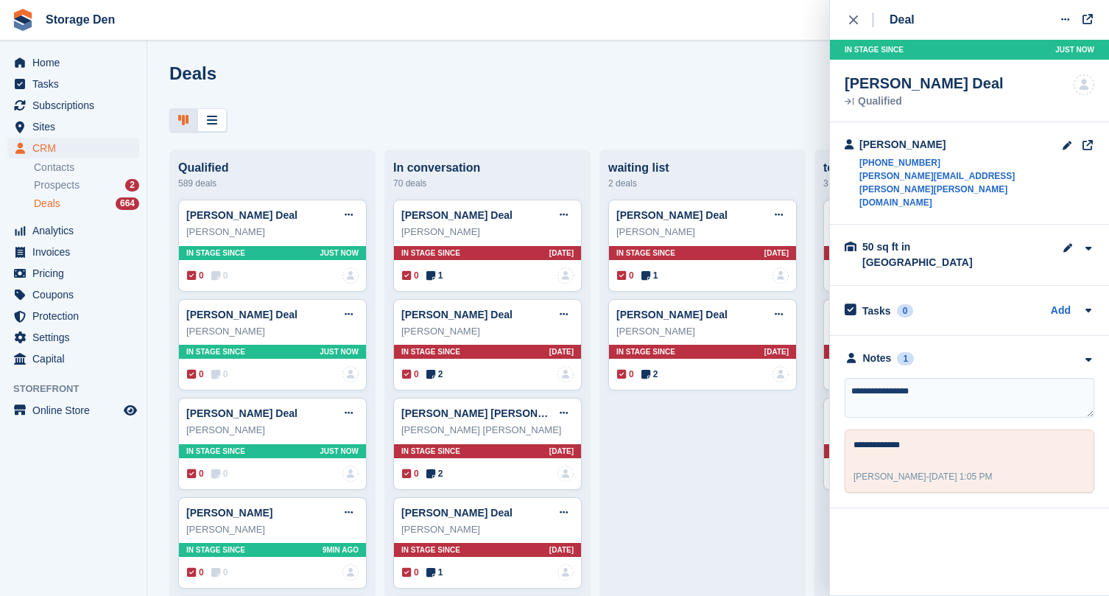
type textarea "**********"
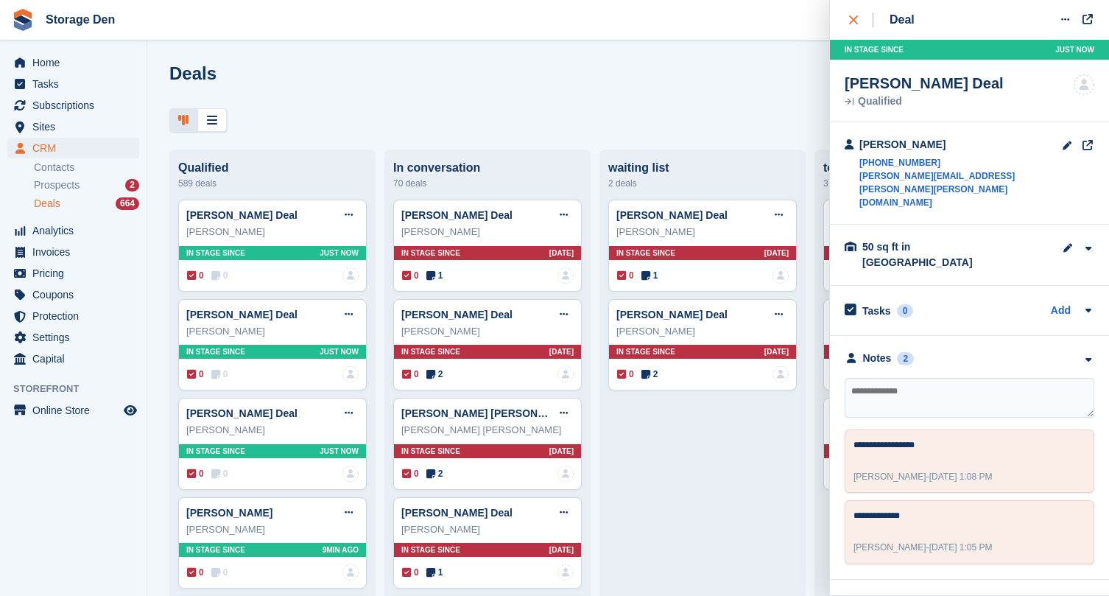
click at [849, 23] on icon "close" at bounding box center [853, 19] width 9 height 9
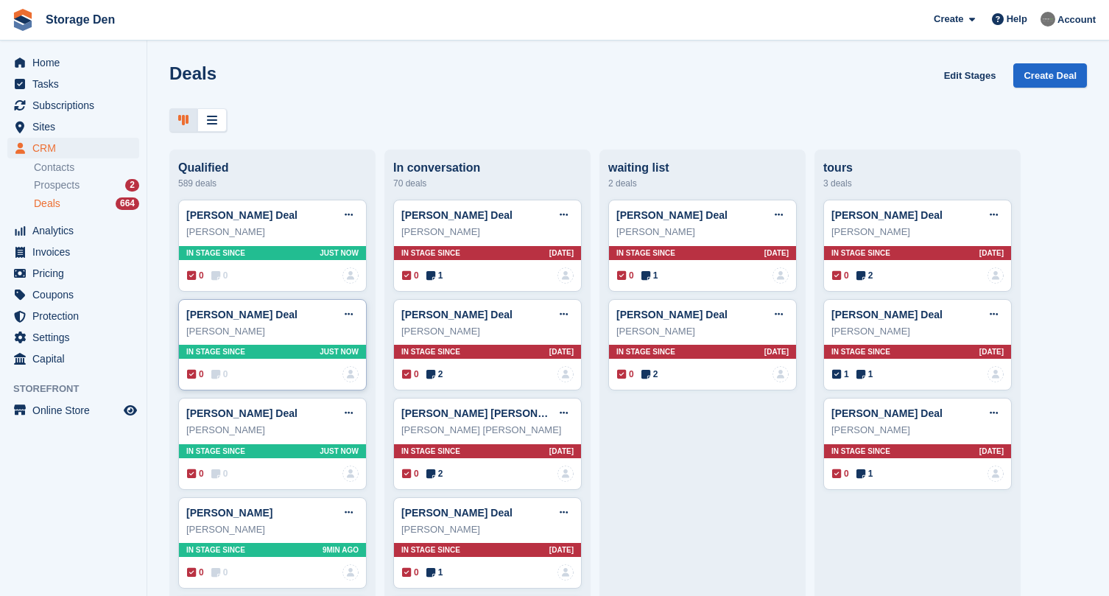
click at [220, 371] on icon at bounding box center [215, 374] width 9 height 10
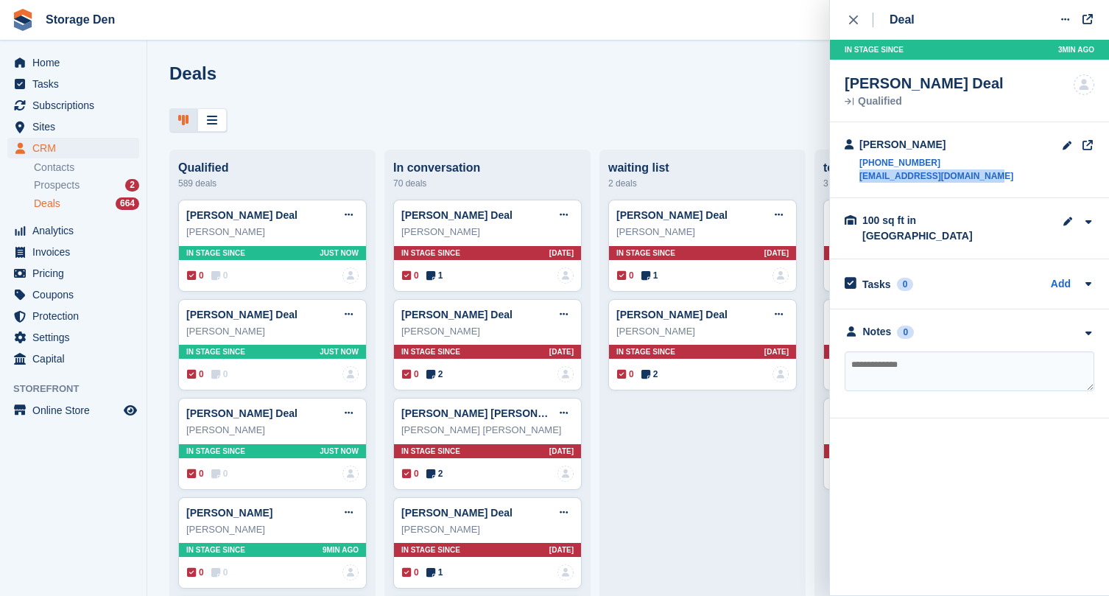
drag, startPoint x: 989, startPoint y: 177, endPoint x: 857, endPoint y: 176, distance: 132.5
click at [857, 176] on div "[PERSON_NAME] [PHONE_NUMBER] [EMAIL_ADDRESS][DOMAIN_NAME]" at bounding box center [969, 160] width 279 height 76
click at [911, 336] on div "Notes 0 No notes added yet" at bounding box center [969, 363] width 279 height 109
click at [891, 351] on textarea at bounding box center [969, 371] width 250 height 40
type textarea "**********"
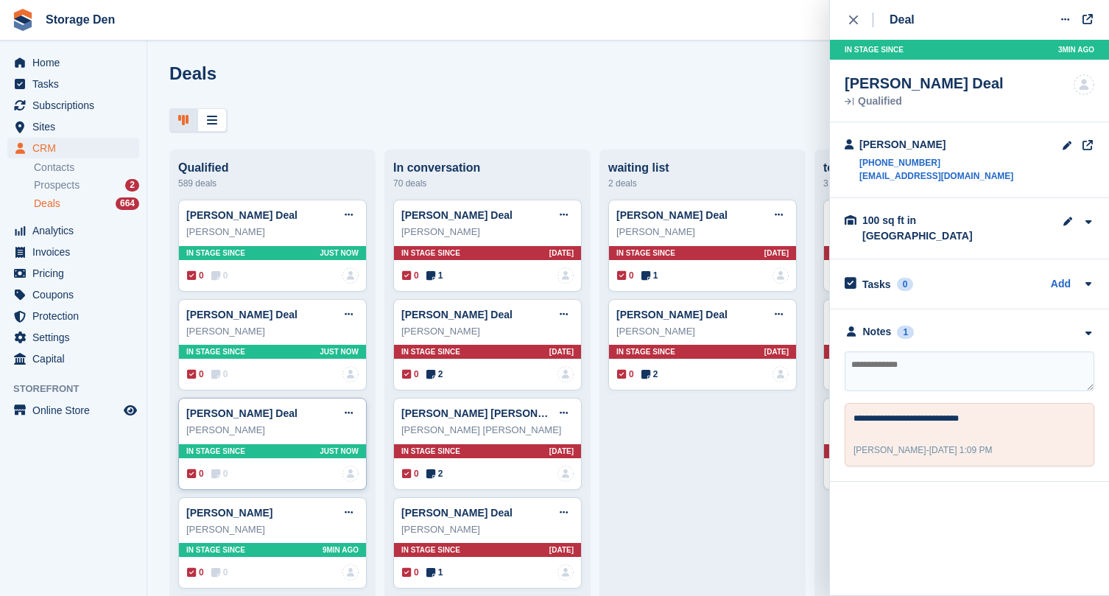
click at [213, 473] on icon at bounding box center [215, 473] width 9 height 10
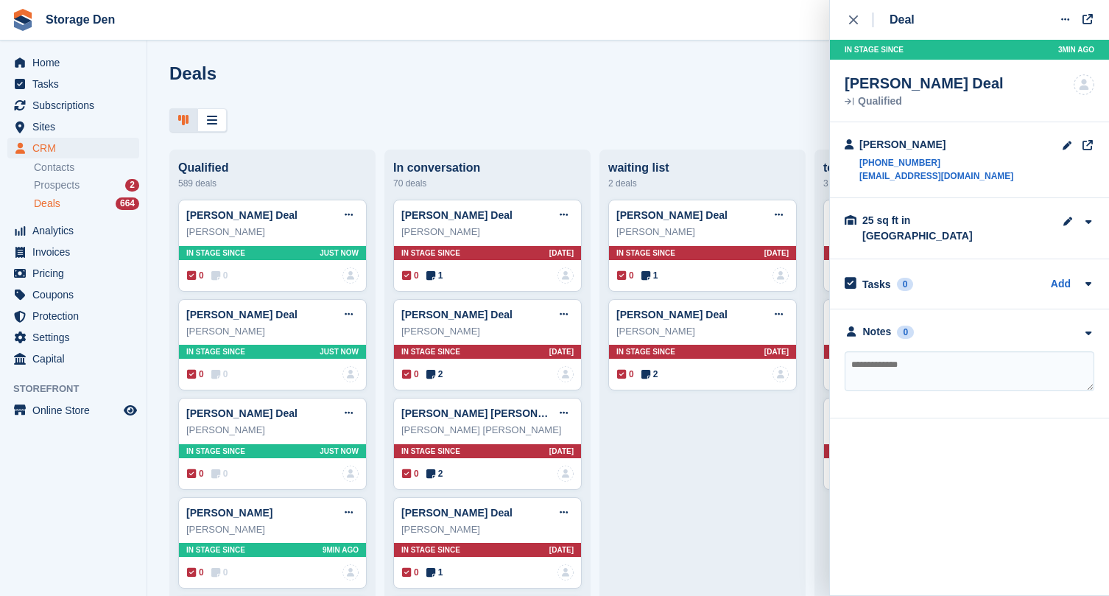
click at [1017, 0] on div "Deal Edit deal [PERSON_NAME] as won [PERSON_NAME] as lost Delete deal" at bounding box center [969, 20] width 250 height 40
click at [895, 351] on textarea at bounding box center [969, 371] width 250 height 40
type textarea "**********"
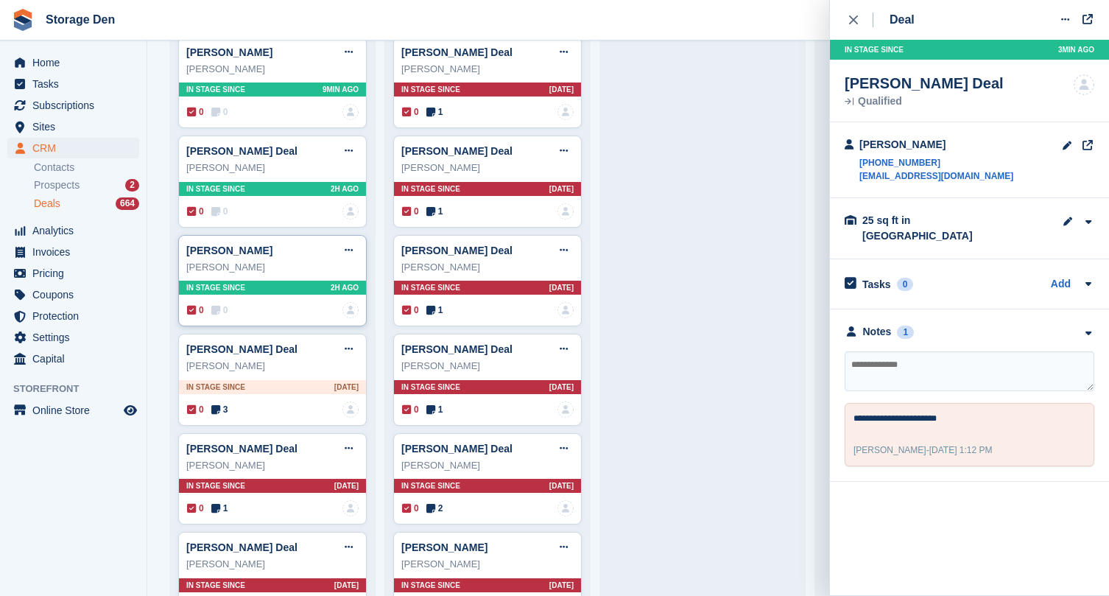
scroll to position [472, 0]
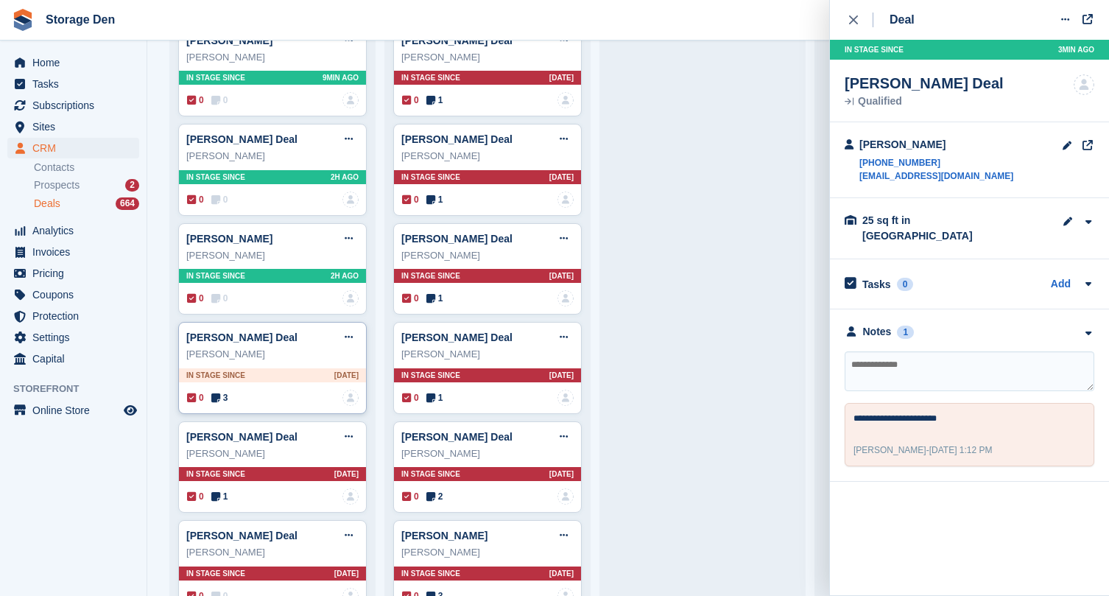
click at [223, 400] on span "3" at bounding box center [219, 397] width 17 height 13
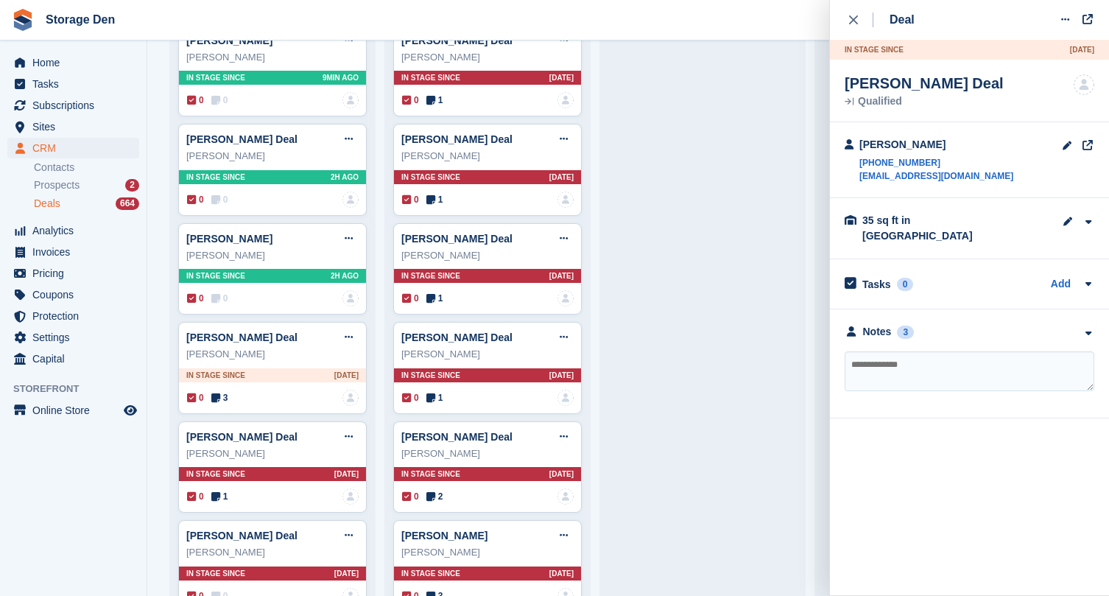
click at [883, 309] on div "**********" at bounding box center [969, 363] width 279 height 109
click at [871, 324] on div "Notes" at bounding box center [877, 331] width 29 height 15
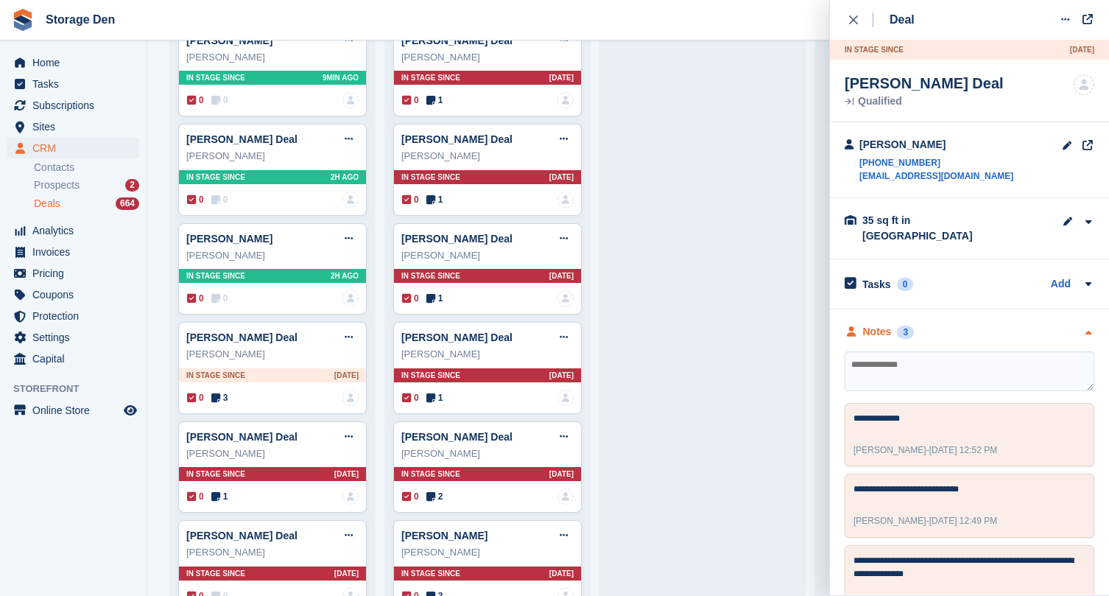
click at [866, 324] on div "Notes" at bounding box center [877, 331] width 29 height 15
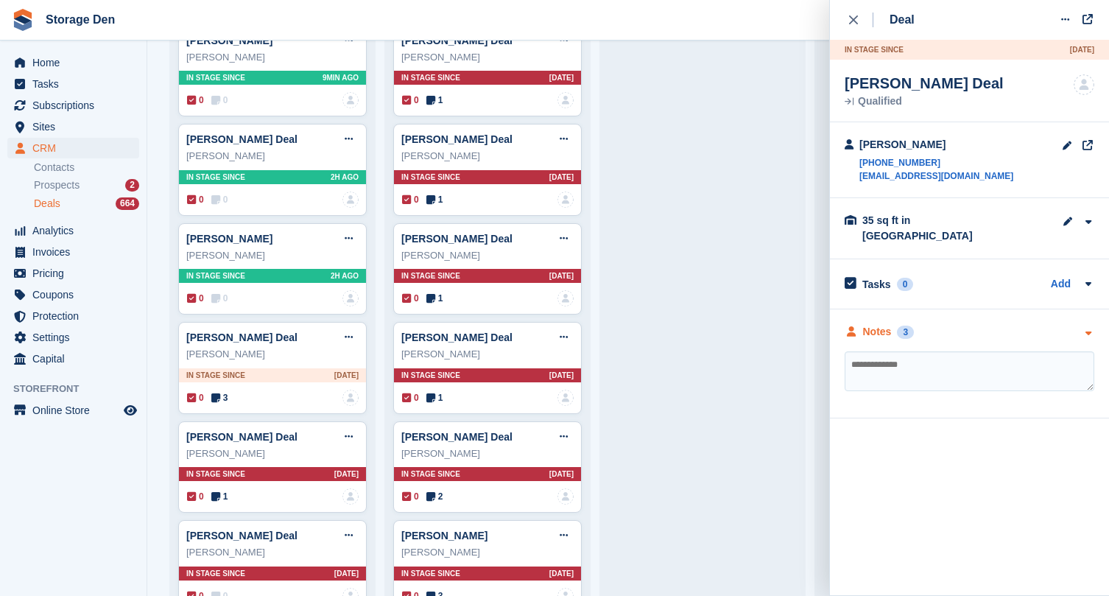
click at [866, 324] on div "Notes" at bounding box center [877, 331] width 29 height 15
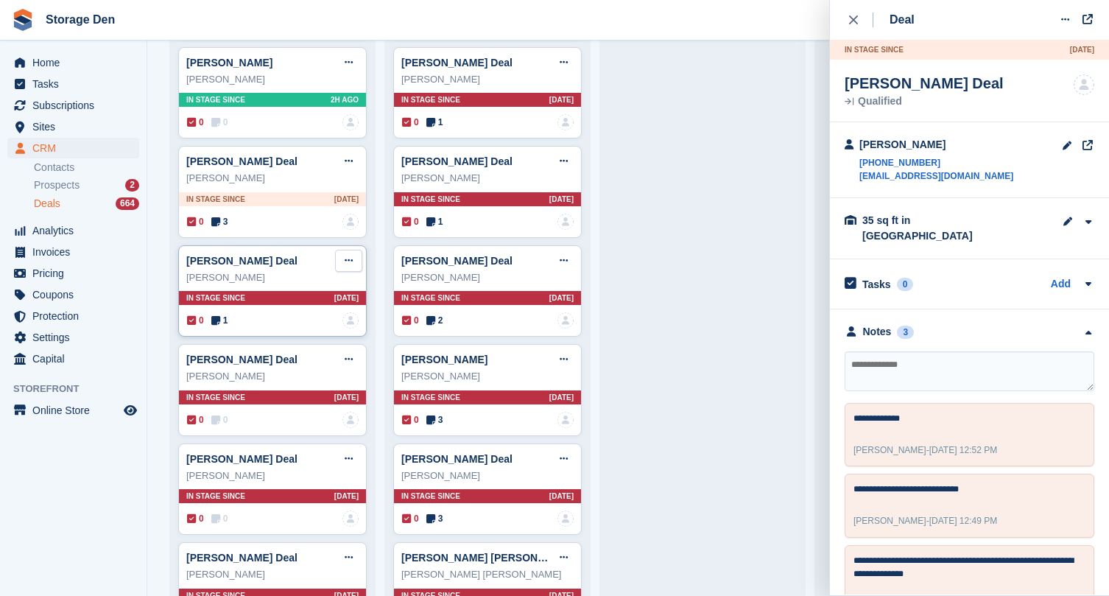
scroll to position [688, 0]
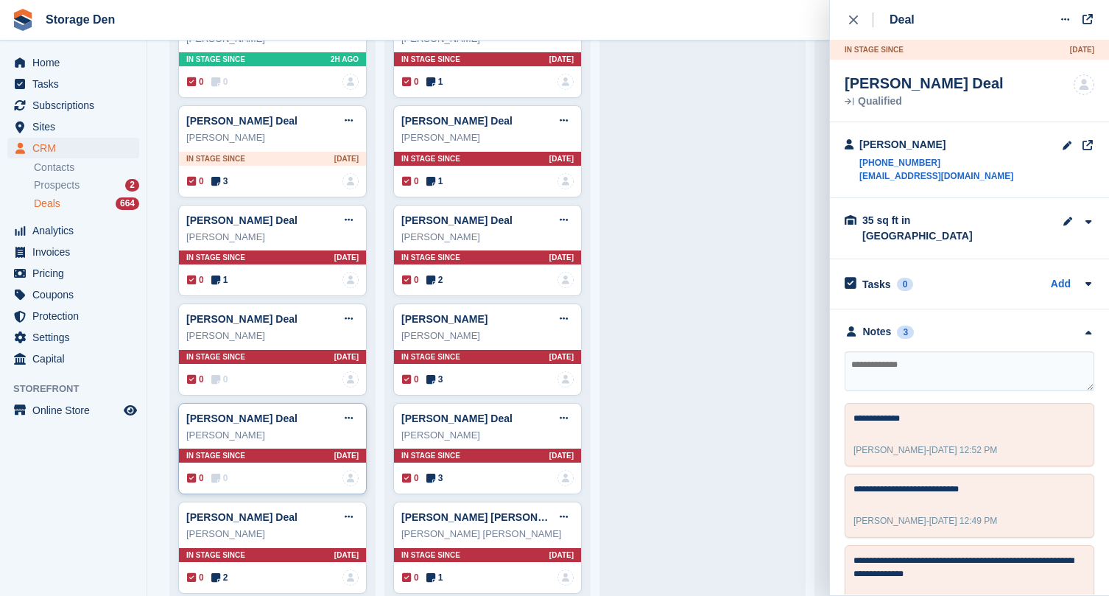
click at [212, 473] on icon at bounding box center [215, 478] width 9 height 10
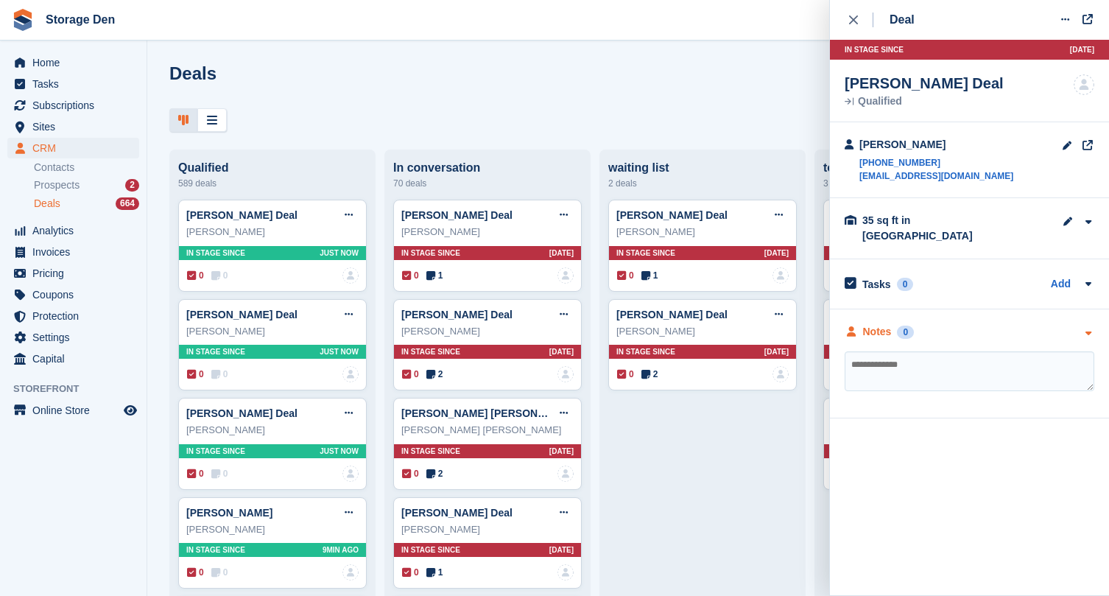
scroll to position [0, 0]
click at [871, 324] on div "Notes" at bounding box center [877, 331] width 29 height 15
